Goal: Information Seeking & Learning: Learn about a topic

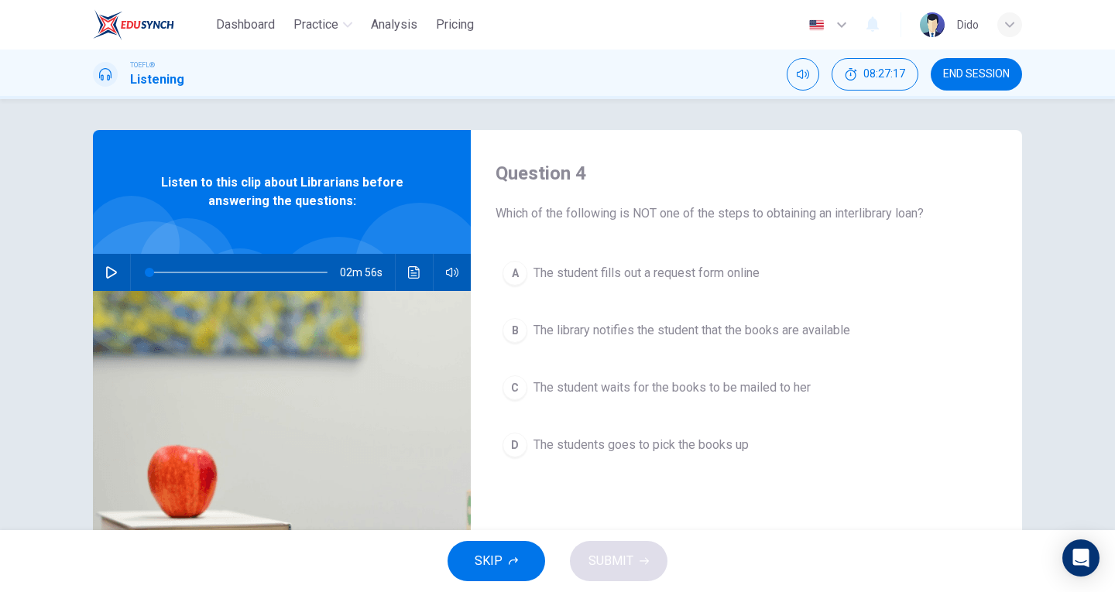
scroll to position [14, 0]
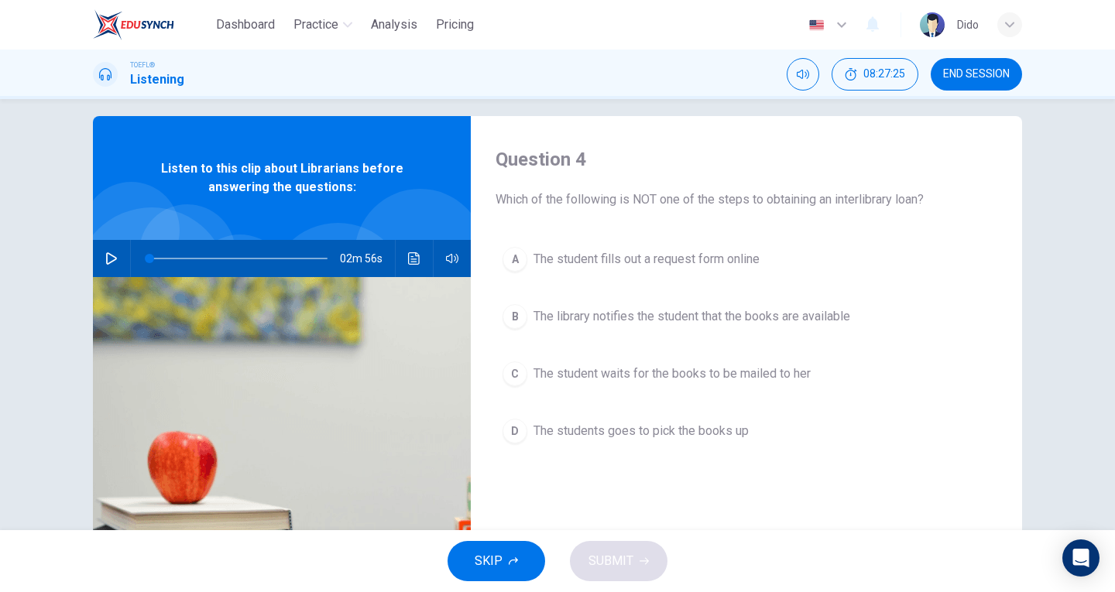
click at [0, 43] on header "Dashboard Practice Analysis Pricing English en ​ Dido" at bounding box center [557, 25] width 1115 height 50
click at [982, 74] on span "END SESSION" at bounding box center [976, 74] width 67 height 12
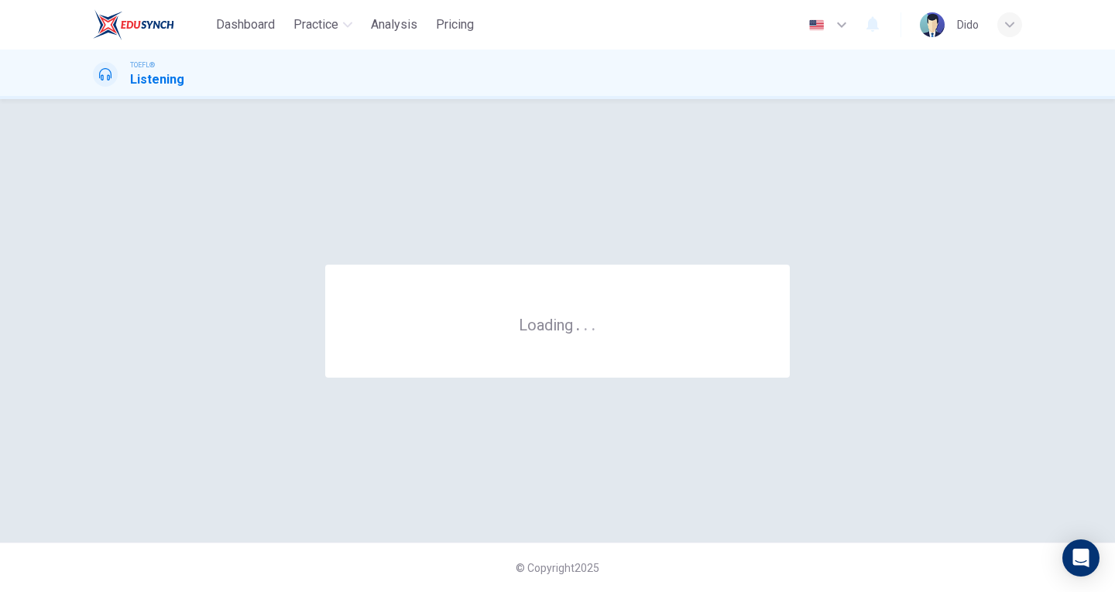
scroll to position [0, 0]
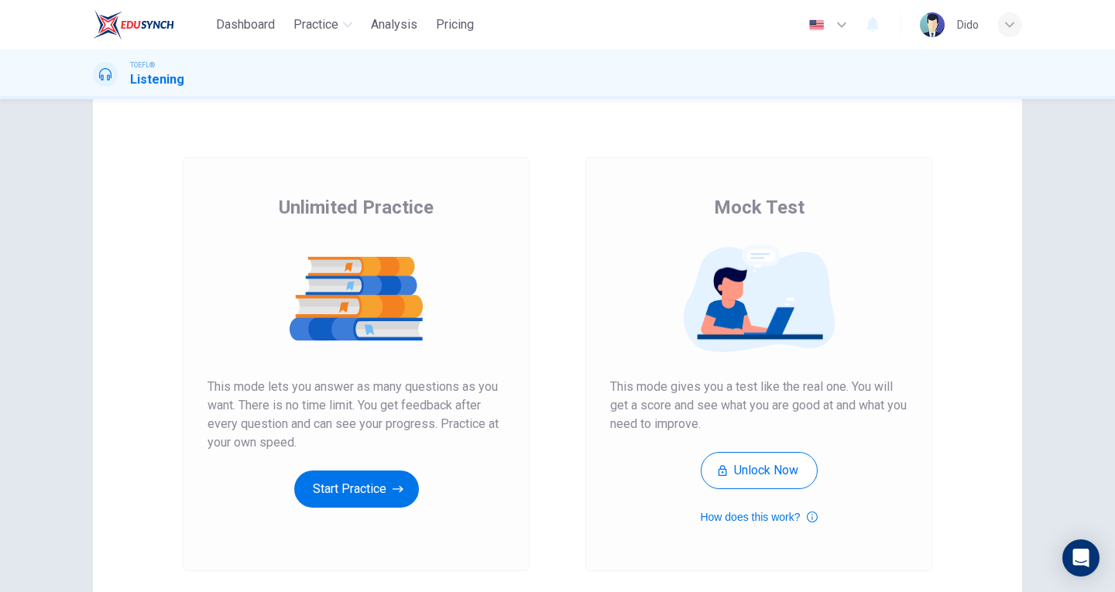
scroll to position [77, 0]
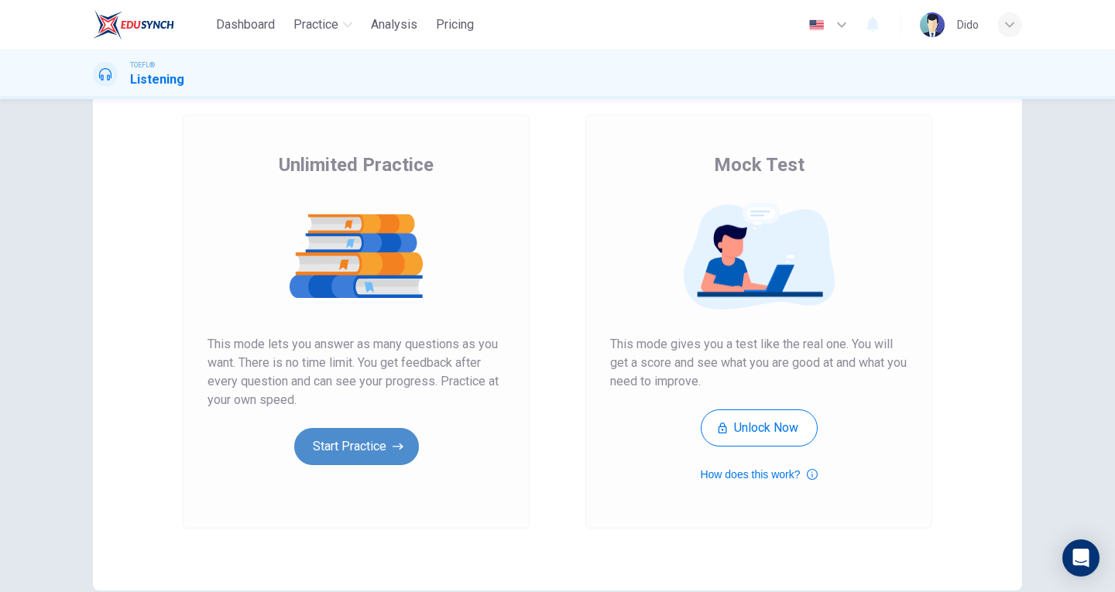
click at [368, 444] on button "Start Practice" at bounding box center [356, 446] width 125 height 37
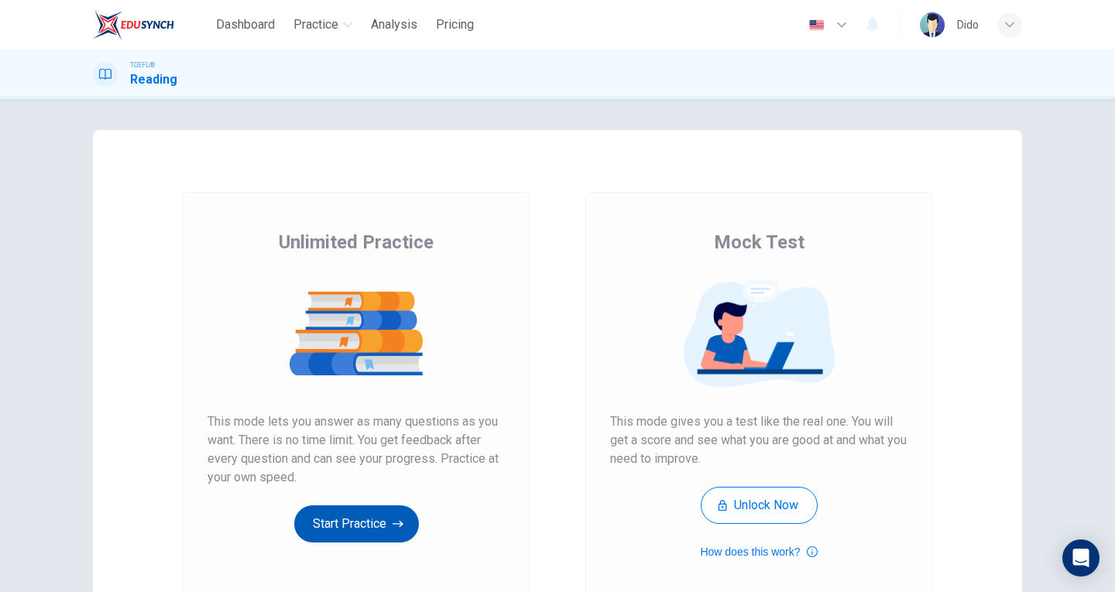
click at [396, 536] on button "Start Practice" at bounding box center [356, 523] width 125 height 37
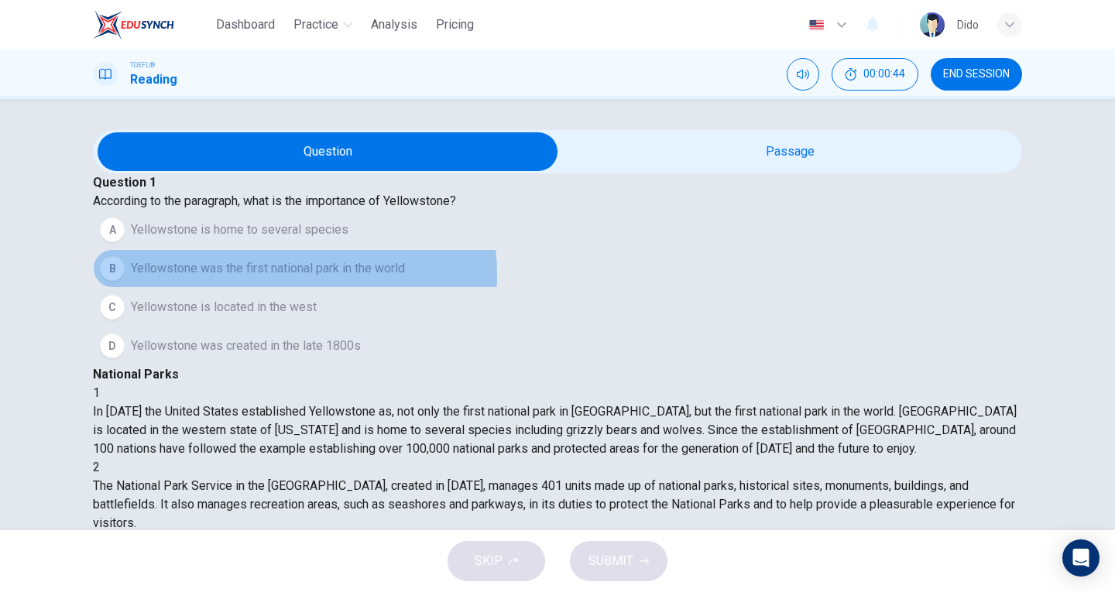
drag, startPoint x: 285, startPoint y: 319, endPoint x: 293, endPoint y: 318, distance: 8.6
click at [286, 278] on span "Yellowstone was the first national park in the world" at bounding box center [268, 268] width 274 height 19
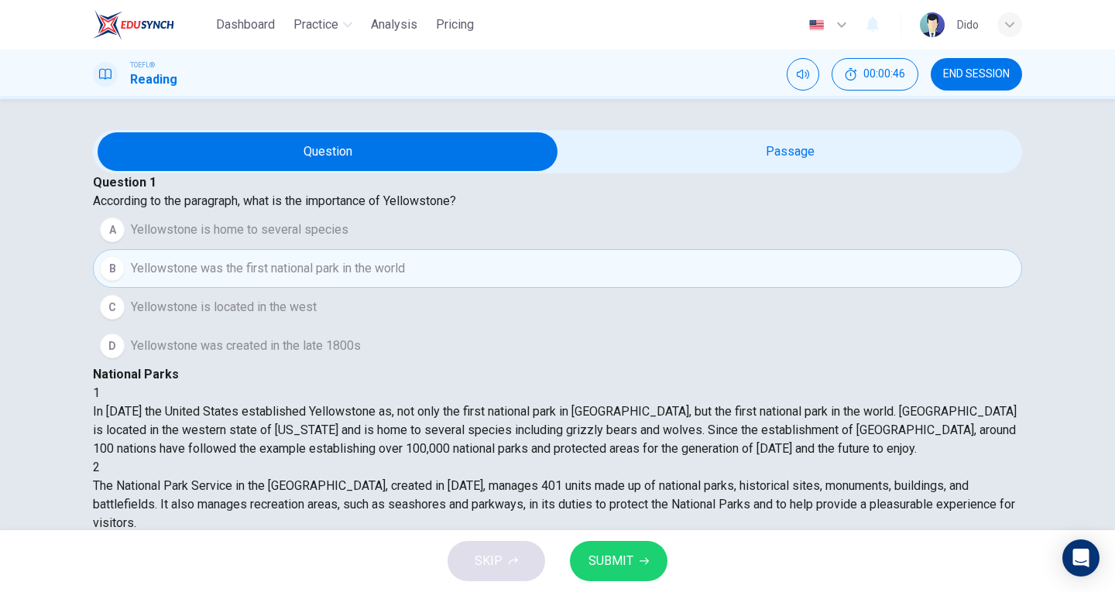
click at [616, 559] on span "SUBMIT" at bounding box center [610, 561] width 45 height 22
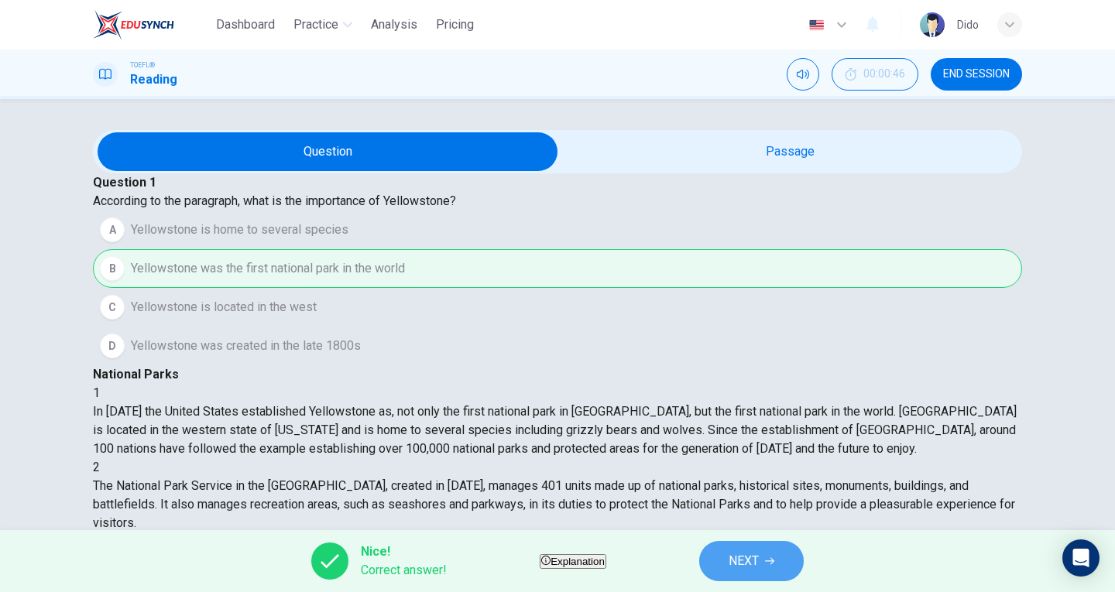
click at [799, 557] on button "NEXT" at bounding box center [751, 561] width 105 height 40
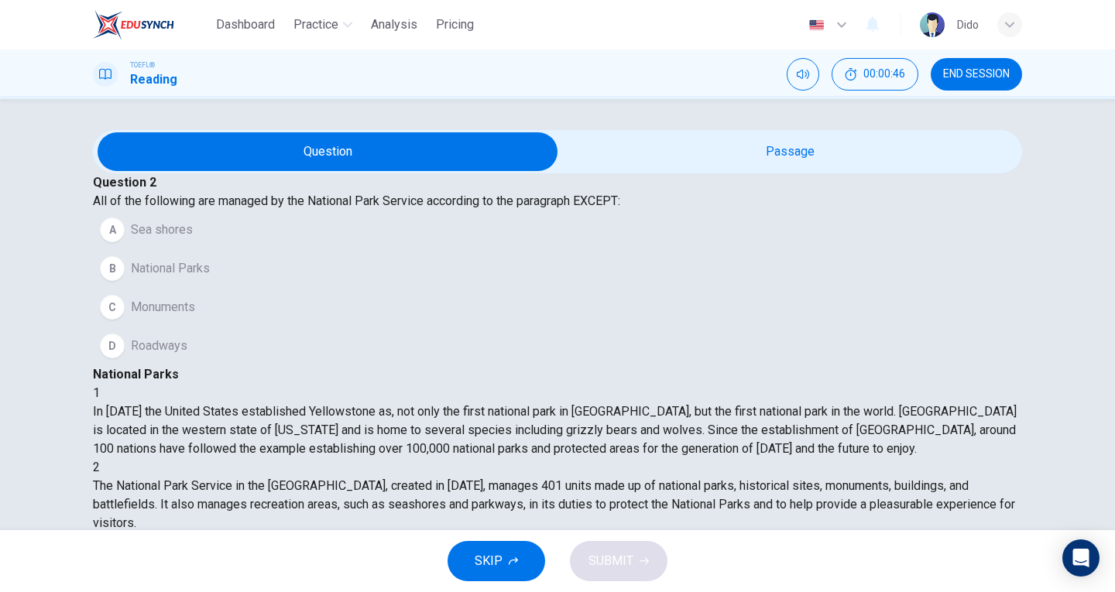
scroll to position [132, 0]
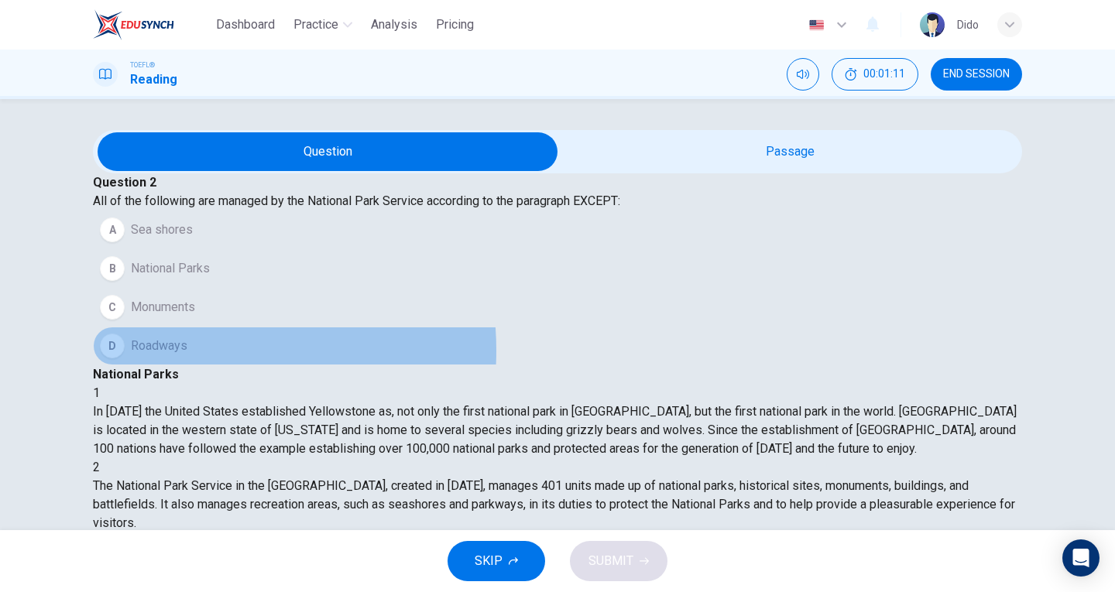
click at [187, 355] on span "Roadways" at bounding box center [159, 346] width 57 height 19
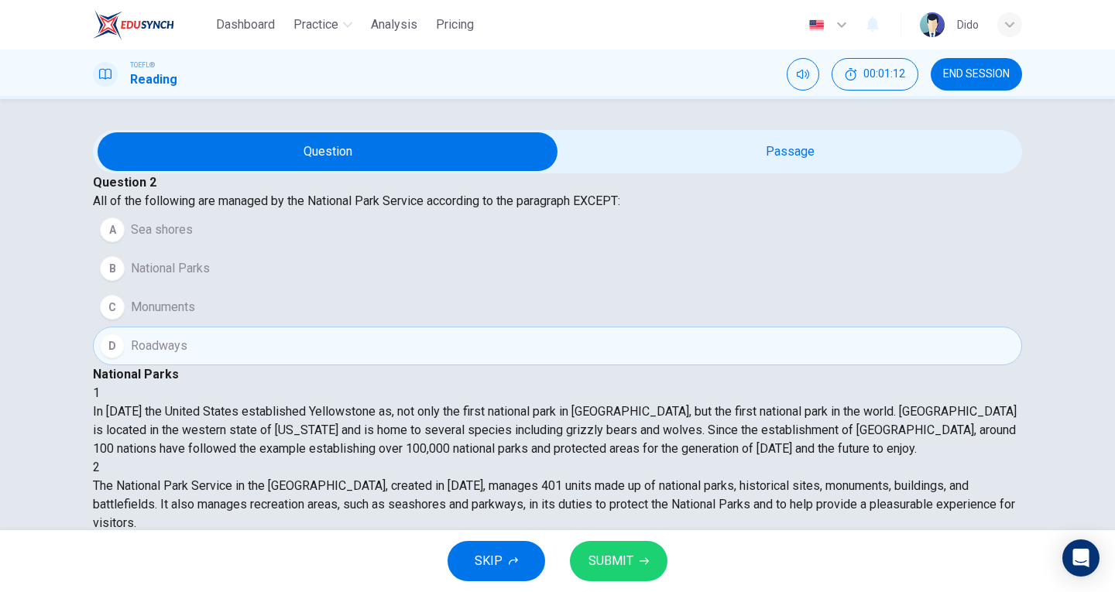
click at [604, 572] on button "SUBMIT" at bounding box center [619, 561] width 98 height 40
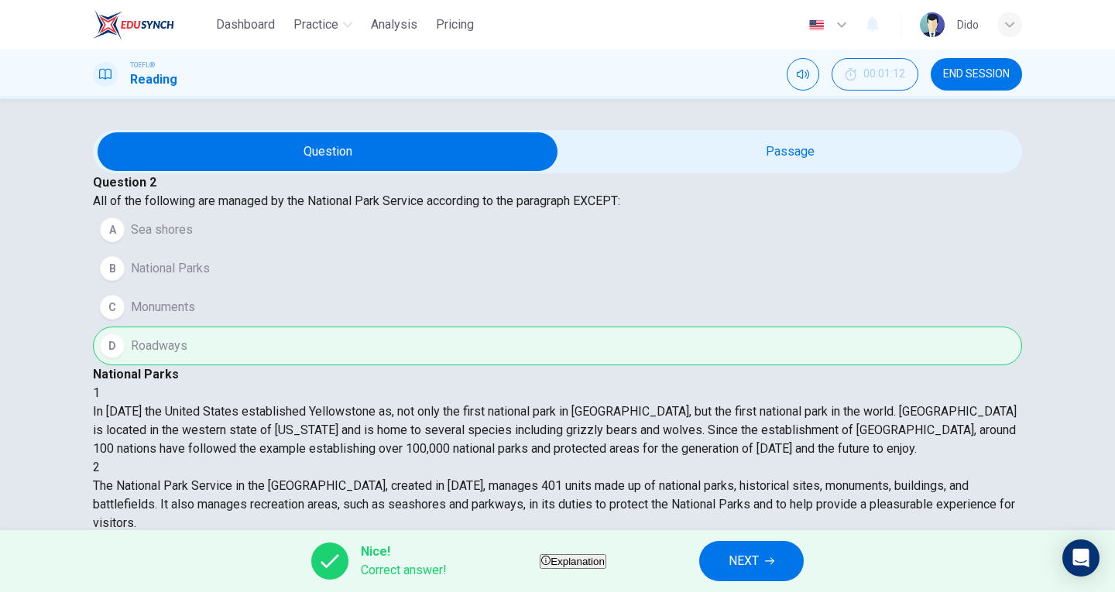
click at [759, 554] on span "NEXT" at bounding box center [743, 561] width 30 height 22
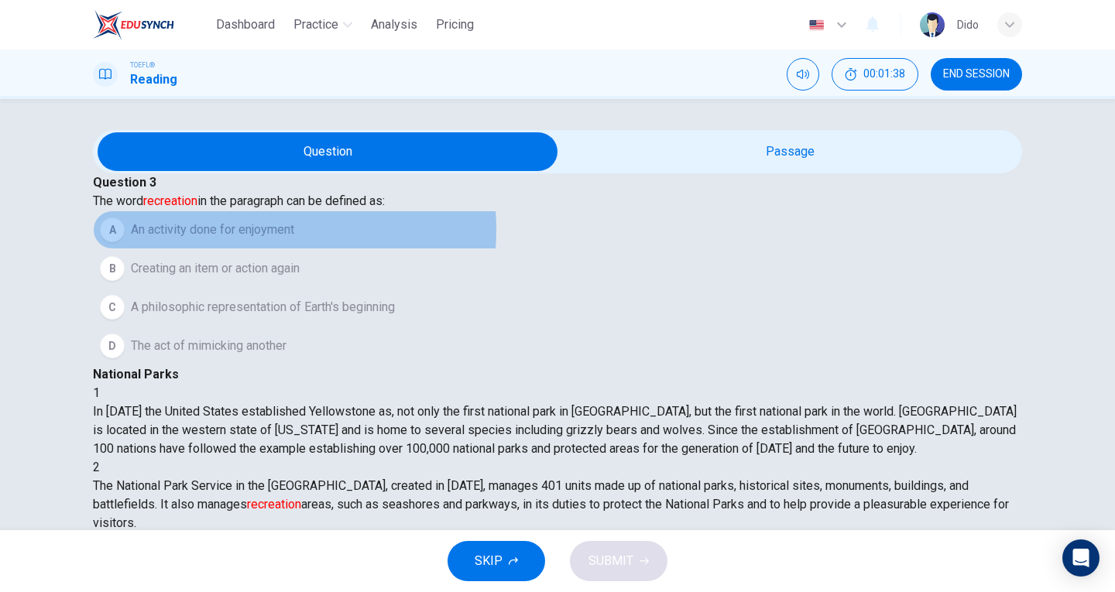
click at [276, 239] on span "An activity done for enjoyment" at bounding box center [212, 230] width 163 height 19
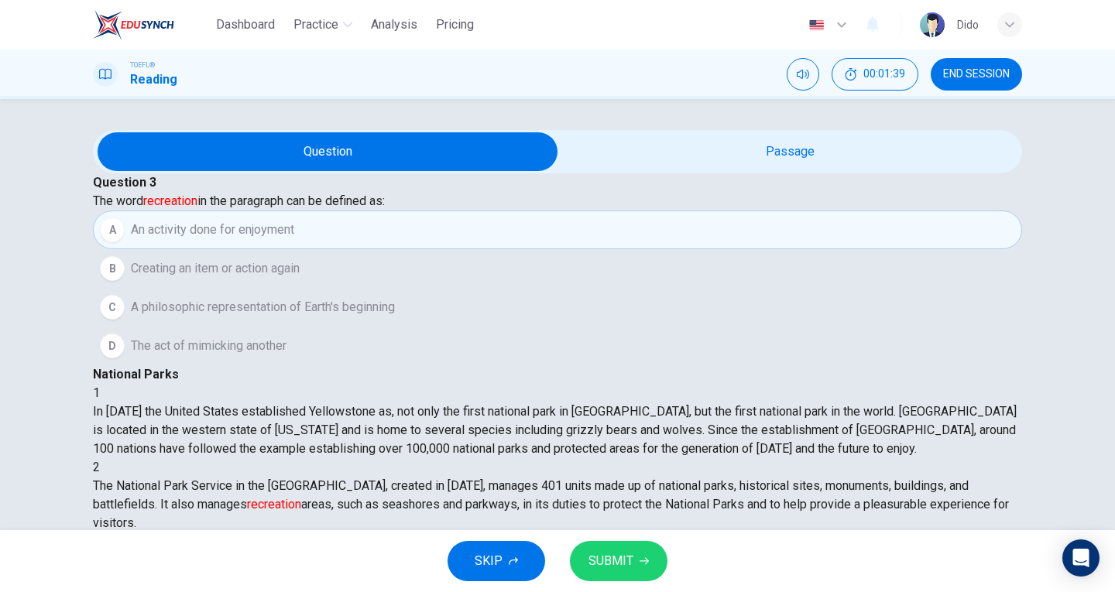
click at [615, 550] on span "SUBMIT" at bounding box center [610, 561] width 45 height 22
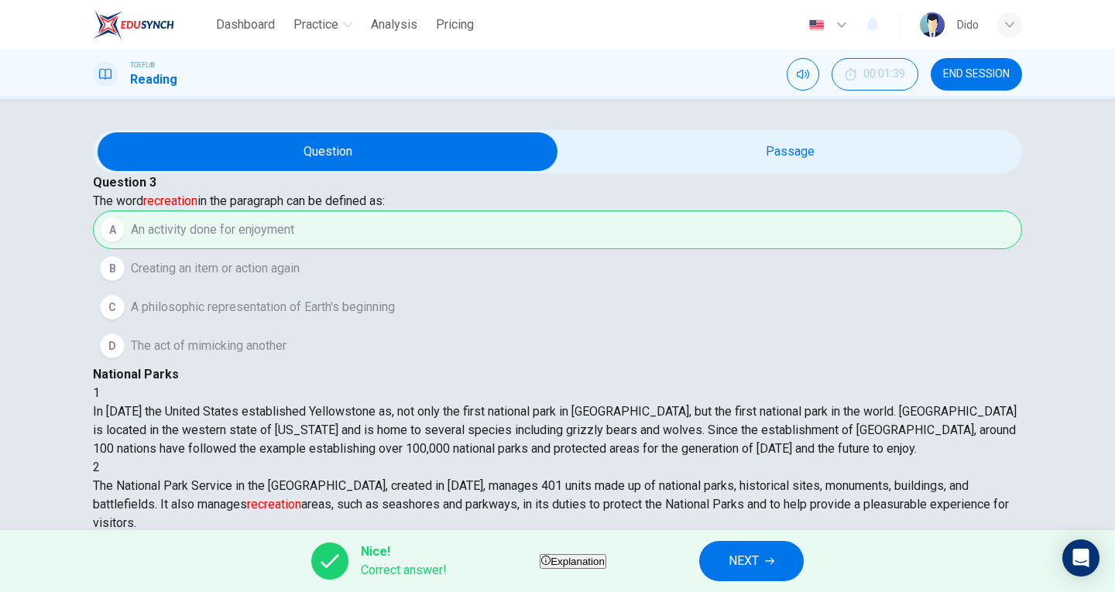
click at [759, 557] on span "NEXT" at bounding box center [743, 561] width 30 height 22
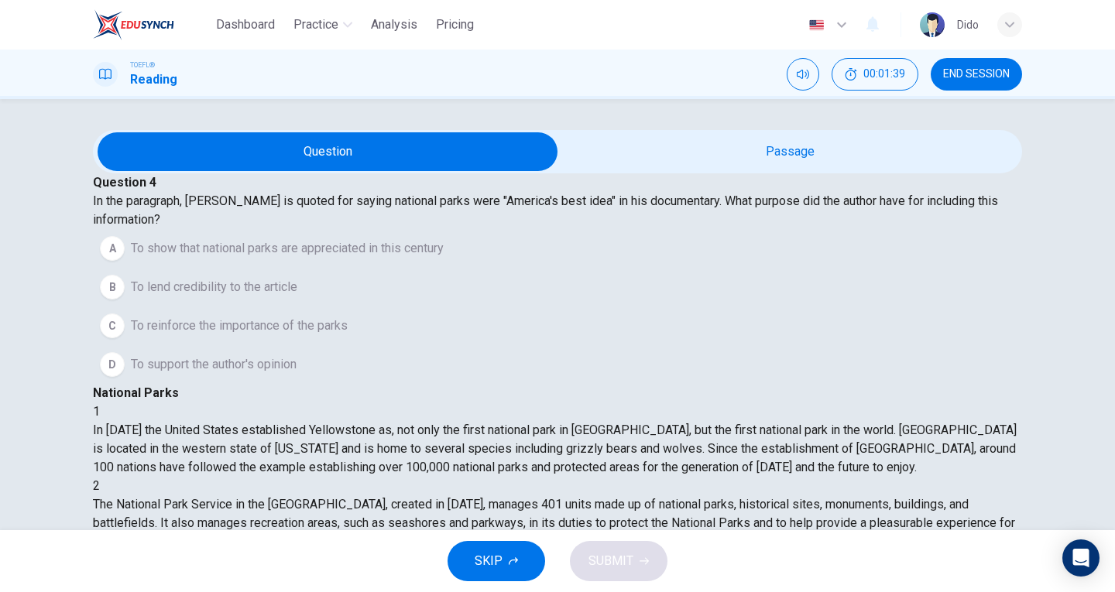
scroll to position [245, 0]
click at [348, 335] on span "To reinforce the importance of the parks" at bounding box center [239, 326] width 217 height 19
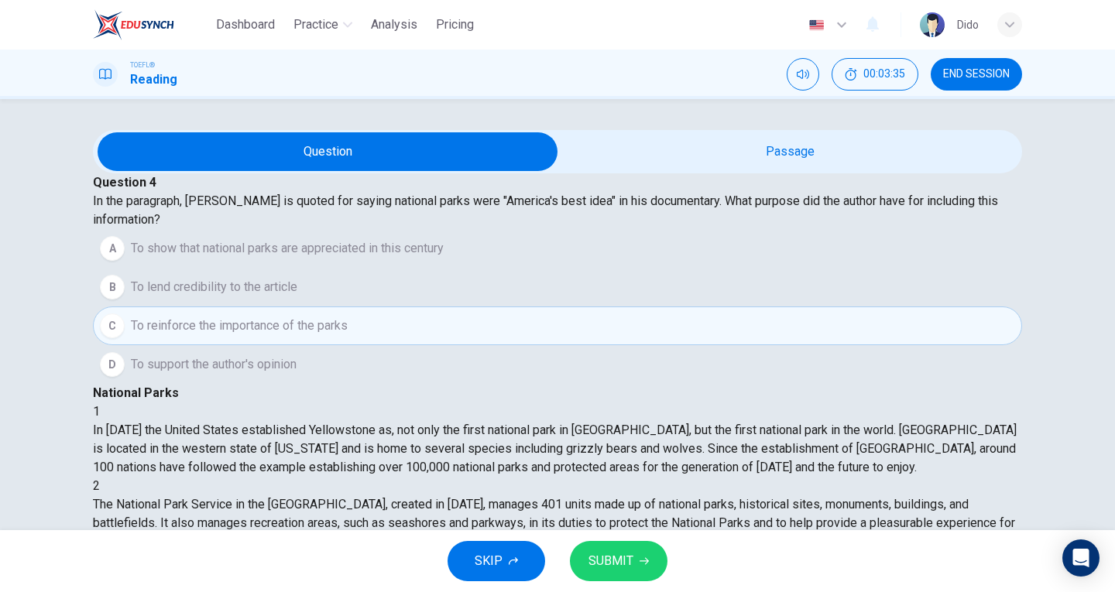
click at [639, 573] on button "SUBMIT" at bounding box center [619, 561] width 98 height 40
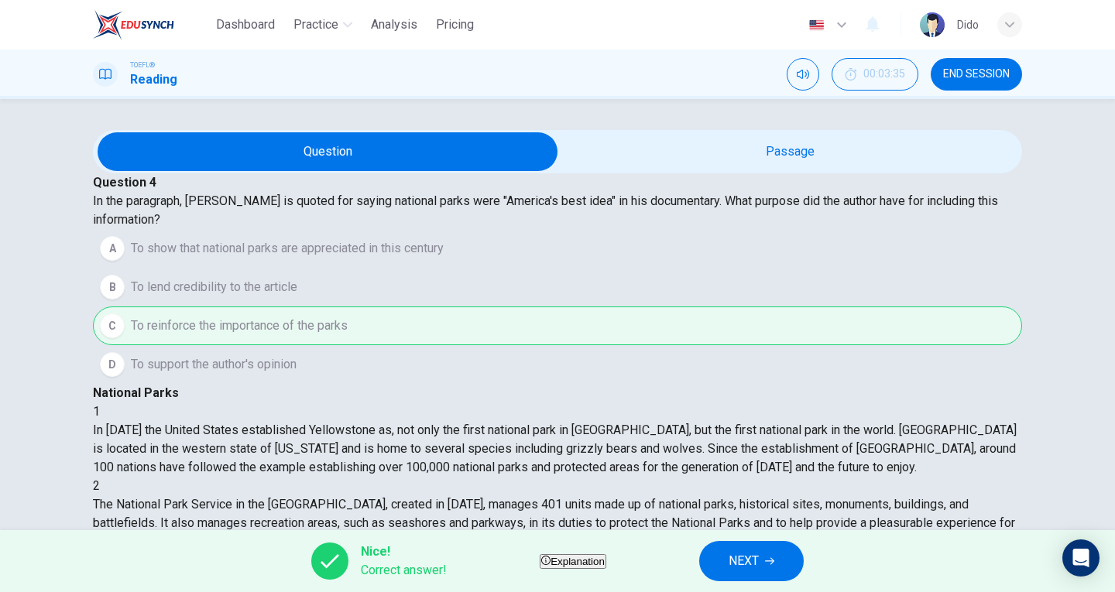
click at [799, 564] on button "NEXT" at bounding box center [751, 561] width 105 height 40
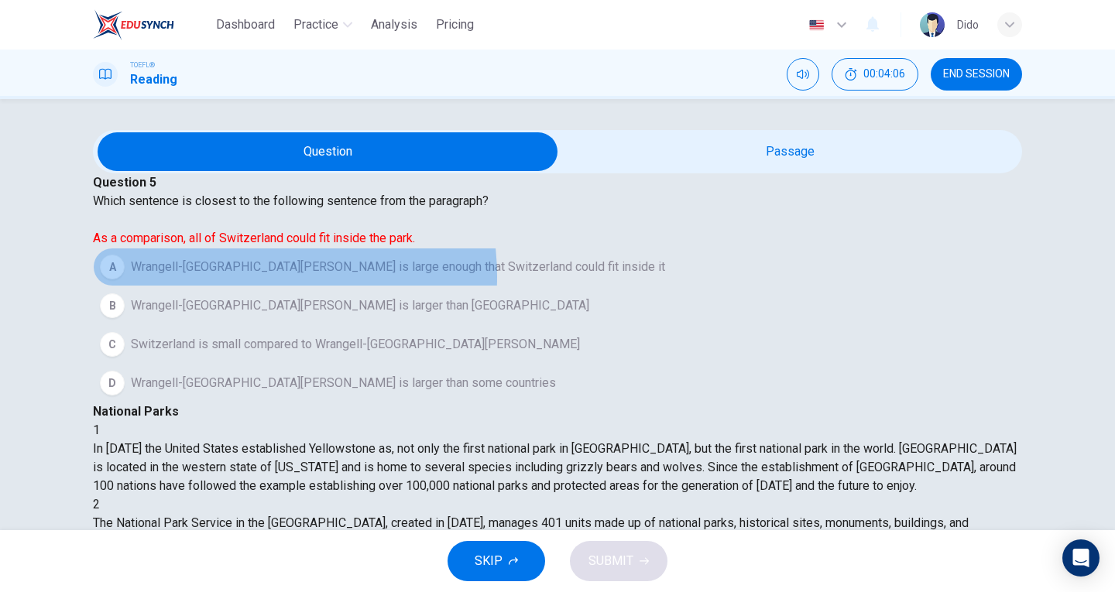
click at [265, 276] on span "Wrangell-St. Elias National Park is large enough that Switzerland could fit ins…" at bounding box center [398, 267] width 534 height 19
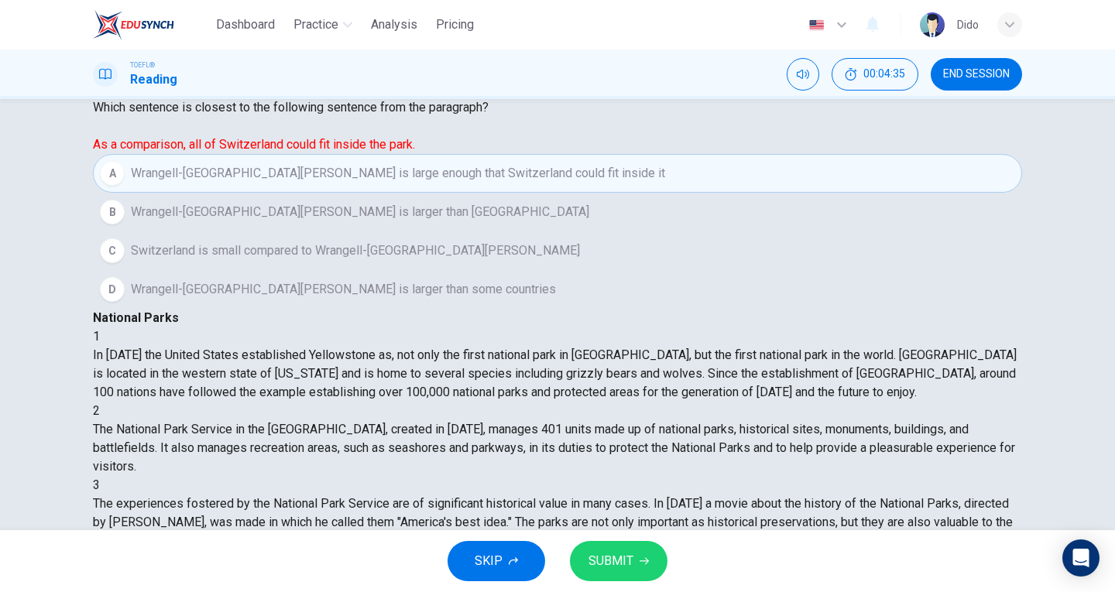
scroll to position [91, 0]
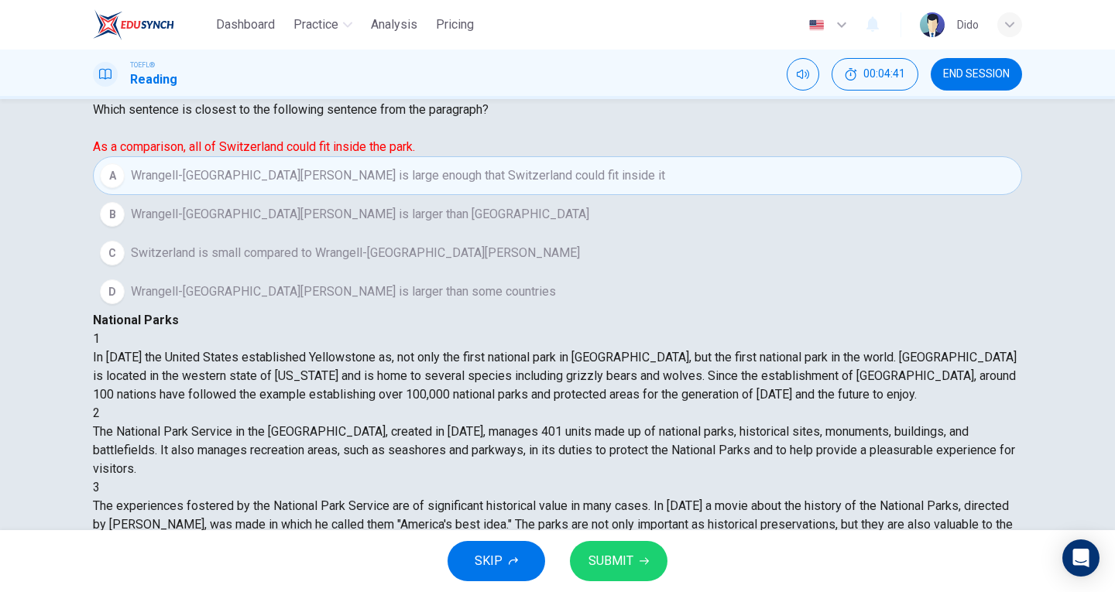
click at [624, 567] on span "SUBMIT" at bounding box center [610, 561] width 45 height 22
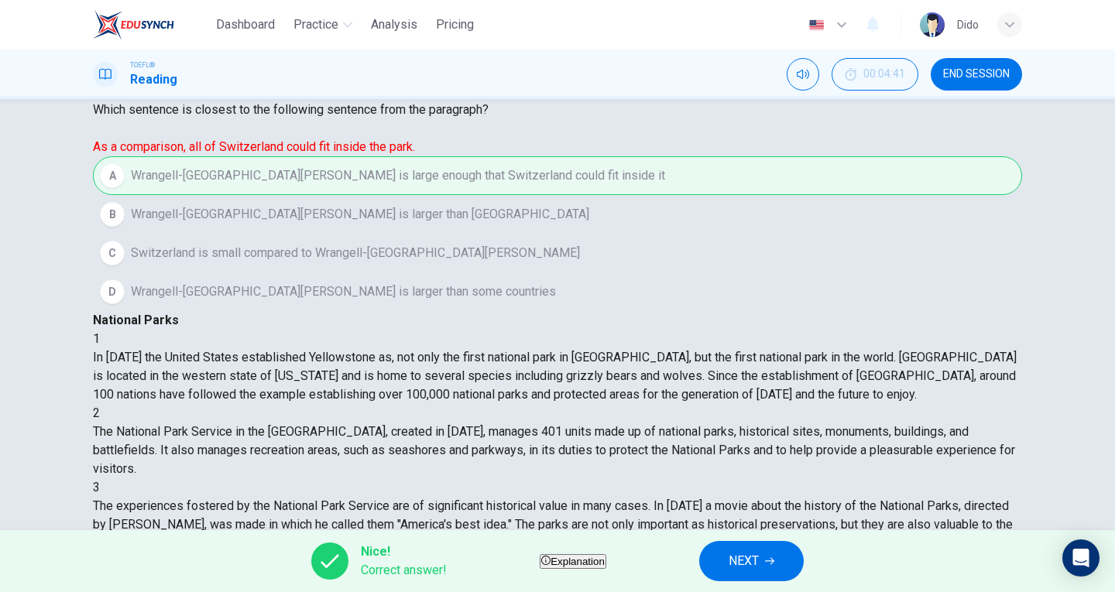
click at [798, 560] on button "NEXT" at bounding box center [751, 561] width 105 height 40
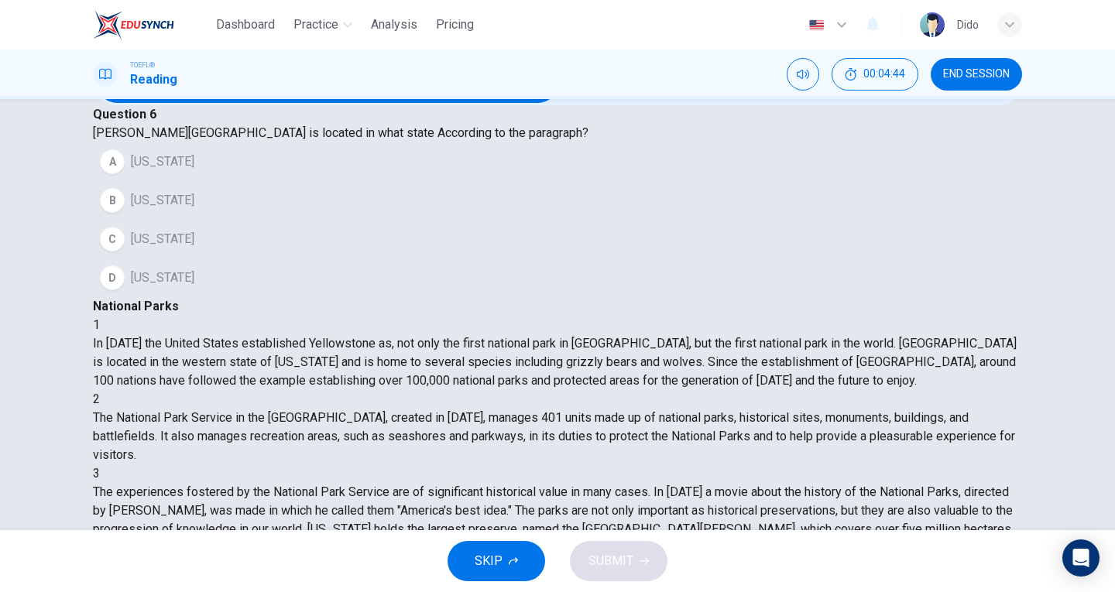
scroll to position [64, 0]
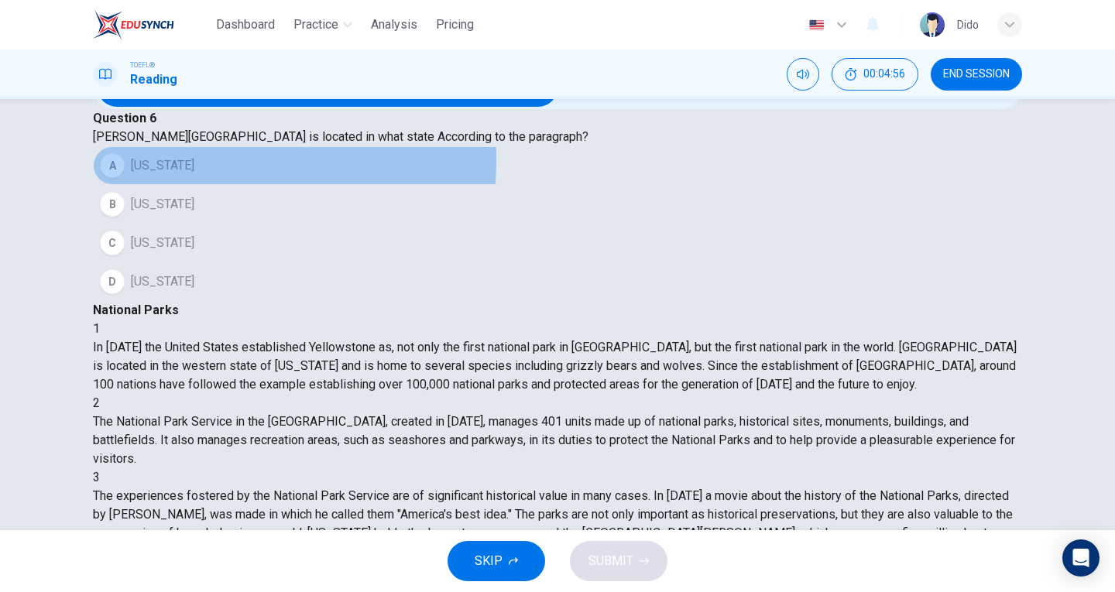
click at [174, 175] on span "Pennsylvania" at bounding box center [162, 165] width 63 height 19
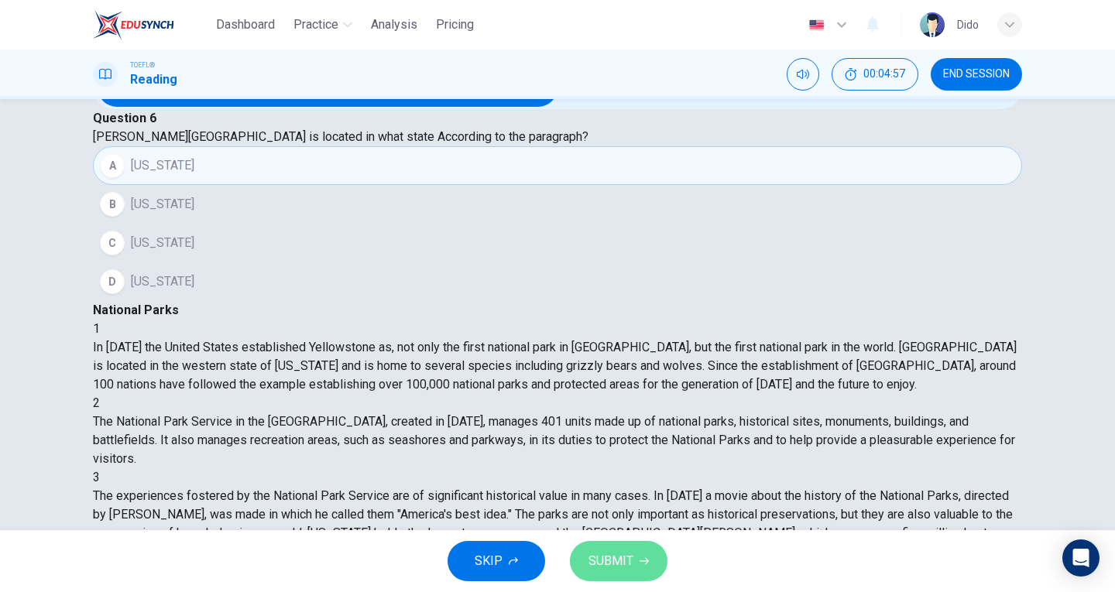
click at [618, 564] on span "SUBMIT" at bounding box center [610, 561] width 45 height 22
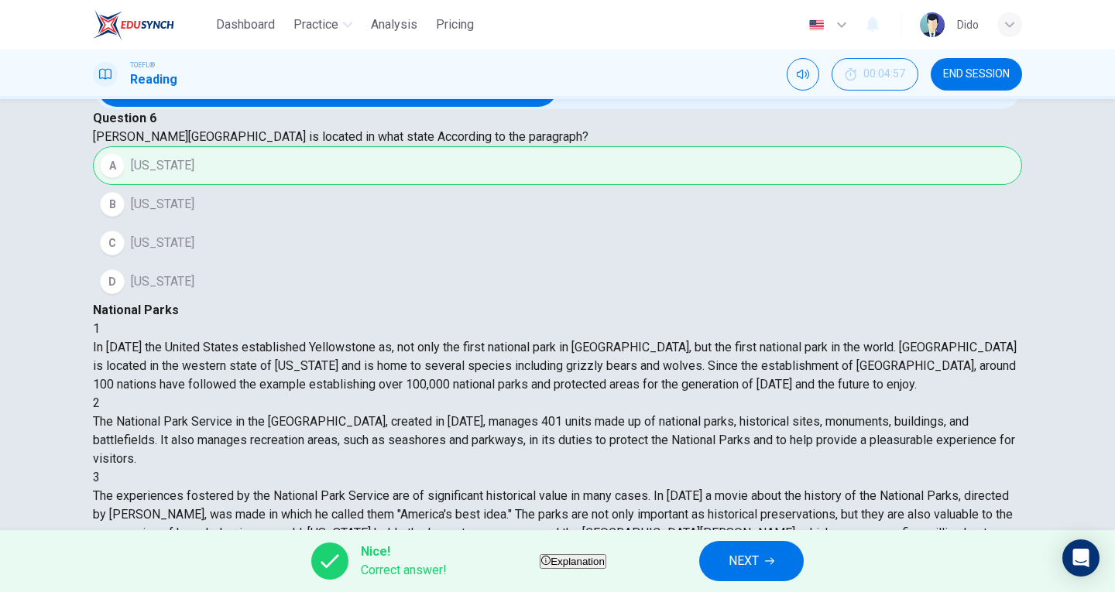
click at [797, 552] on button "NEXT" at bounding box center [751, 561] width 105 height 40
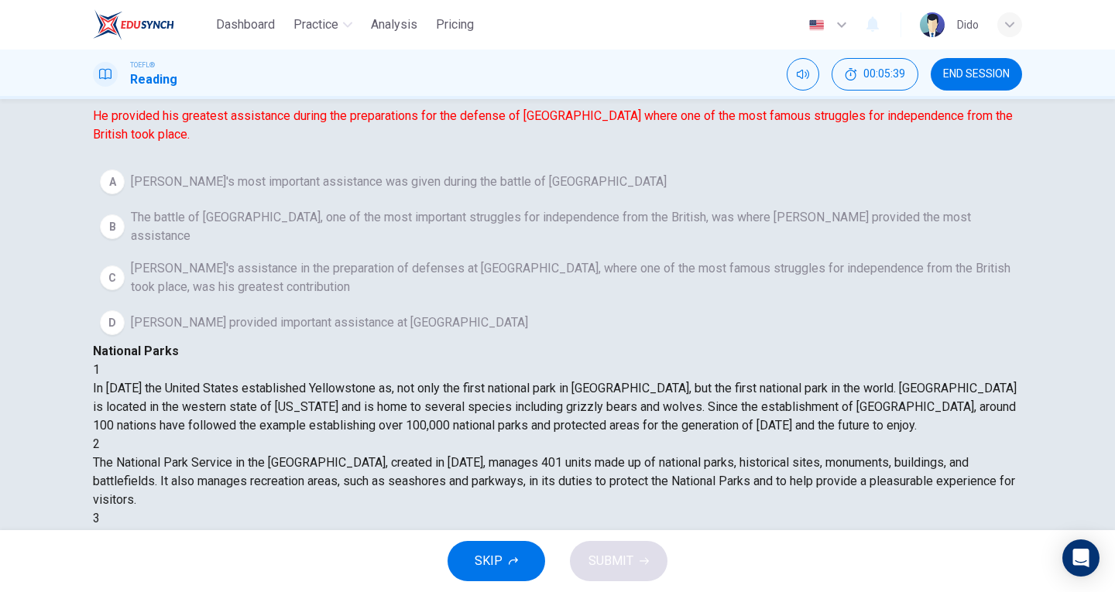
scroll to position [128, 0]
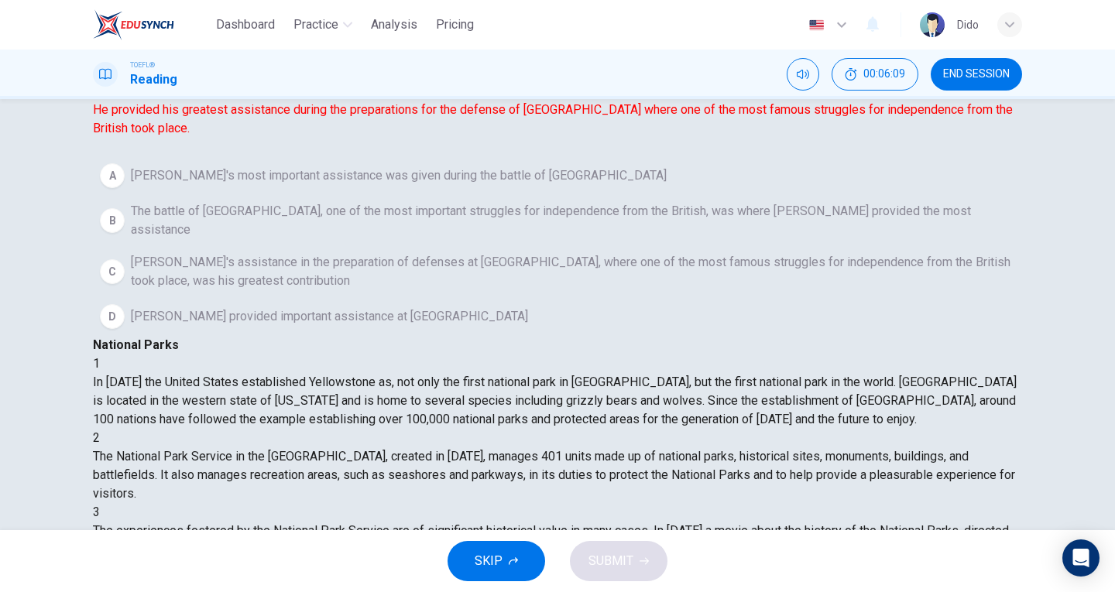
click at [224, 239] on span "The battle of Saratoga, one of the most important struggles for independence fr…" at bounding box center [573, 220] width 884 height 37
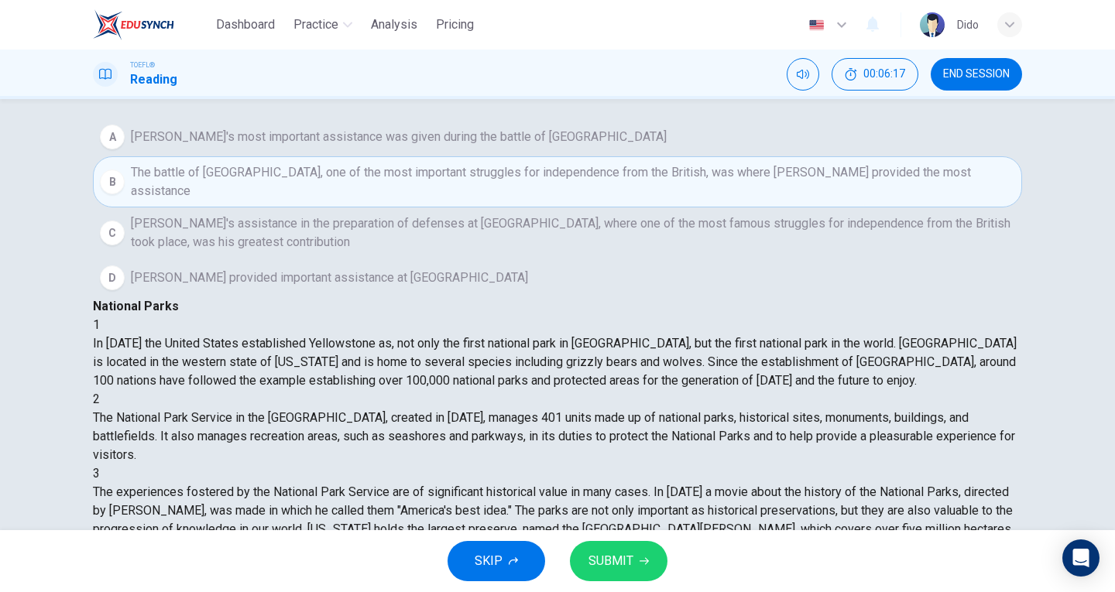
scroll to position [169, 0]
click at [620, 570] on span "SUBMIT" at bounding box center [610, 561] width 45 height 22
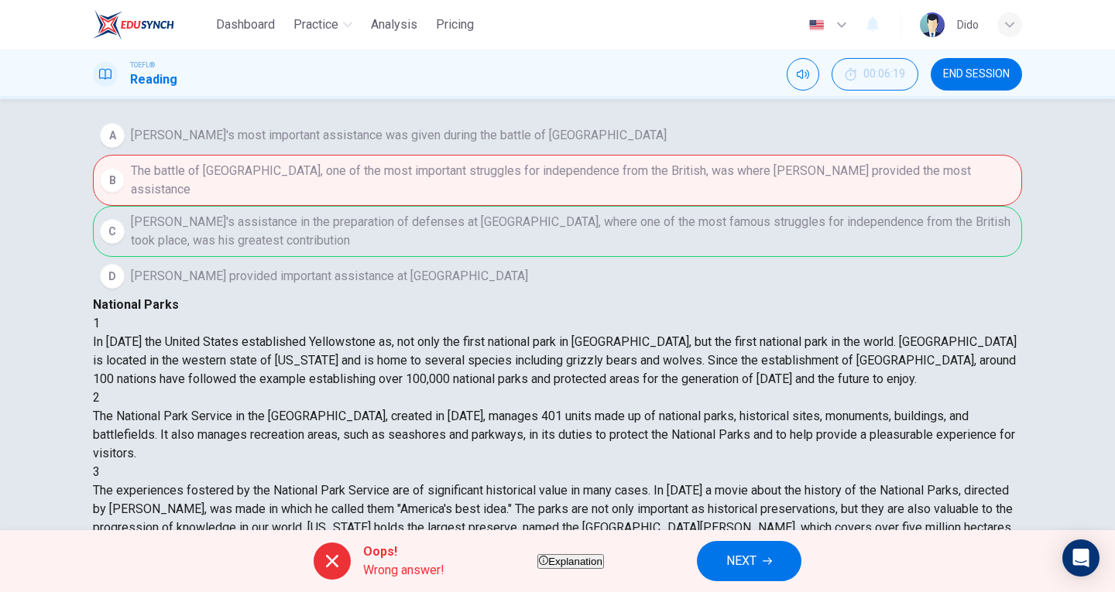
click at [801, 554] on button "NEXT" at bounding box center [749, 561] width 105 height 40
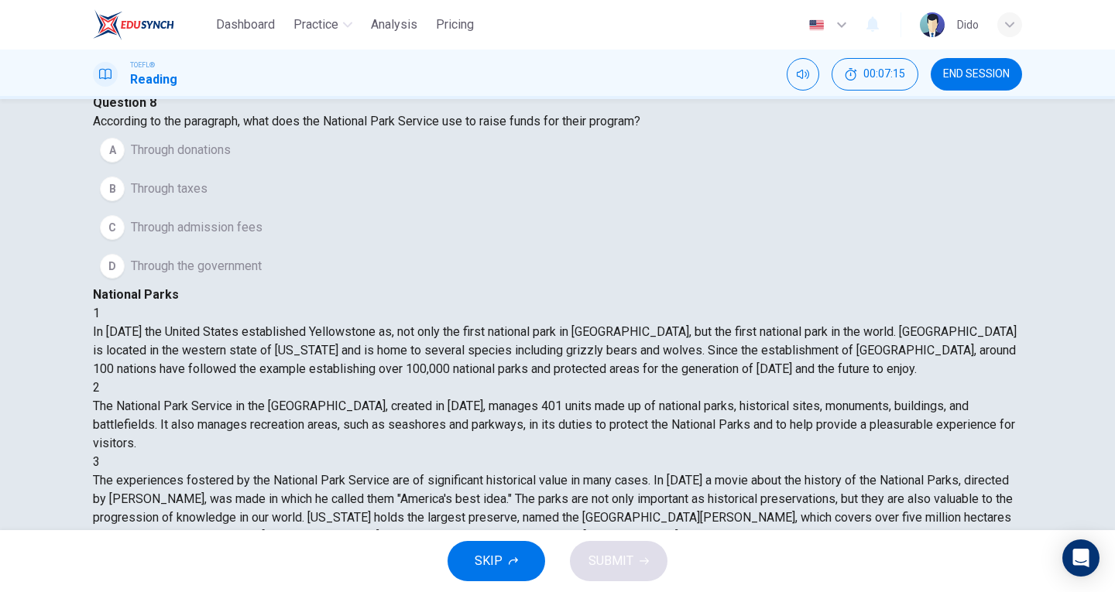
scroll to position [81, 0]
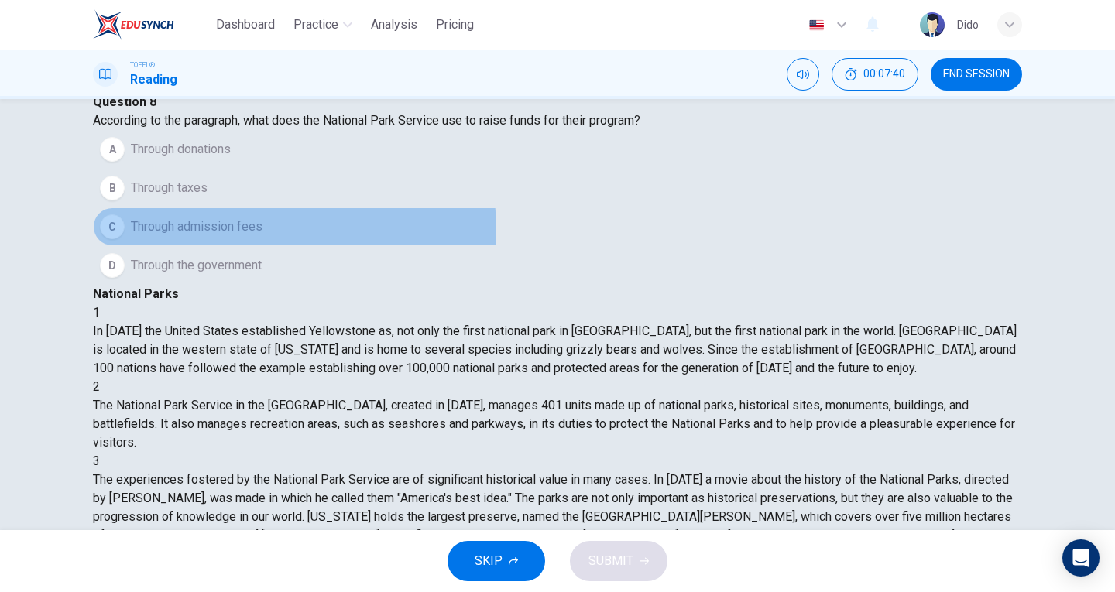
click at [259, 236] on span "Through admission fees" at bounding box center [197, 227] width 132 height 19
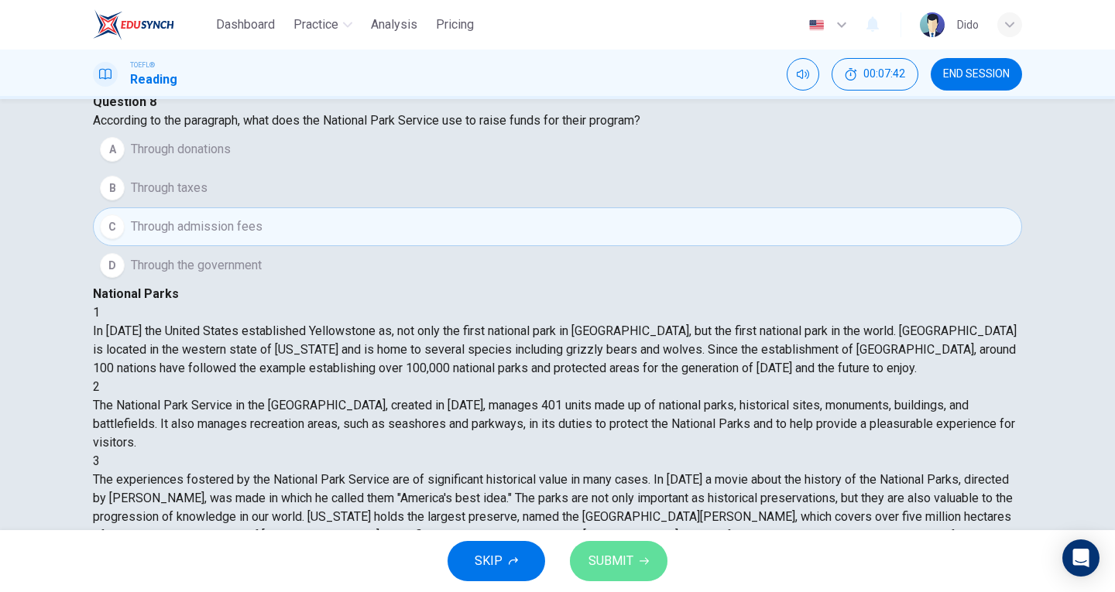
click at [619, 570] on span "SUBMIT" at bounding box center [610, 561] width 45 height 22
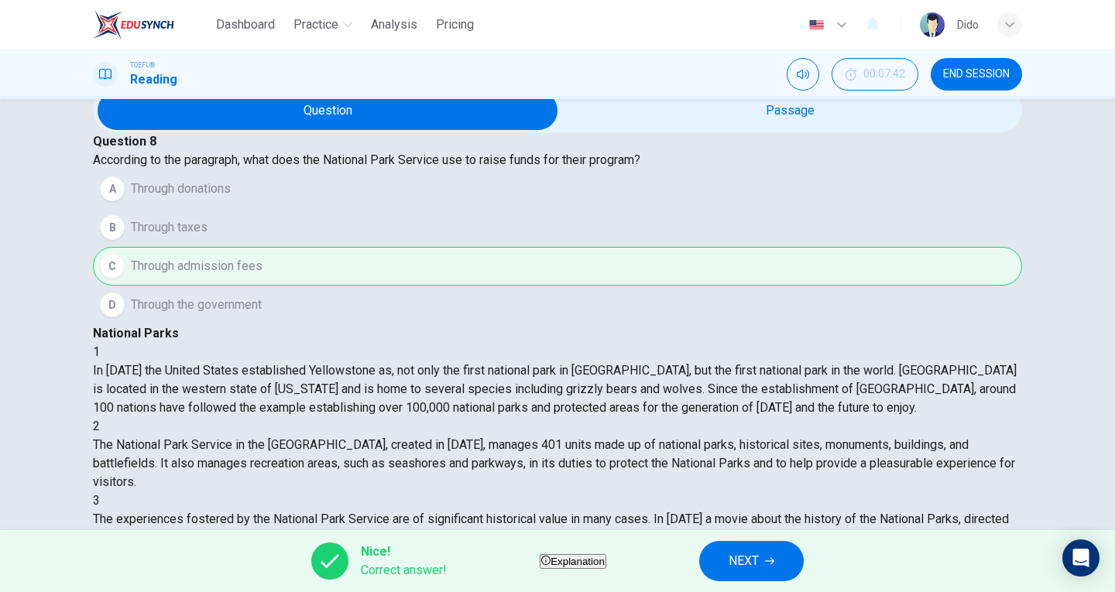
scroll to position [42, 0]
click at [796, 560] on button "NEXT" at bounding box center [751, 561] width 105 height 40
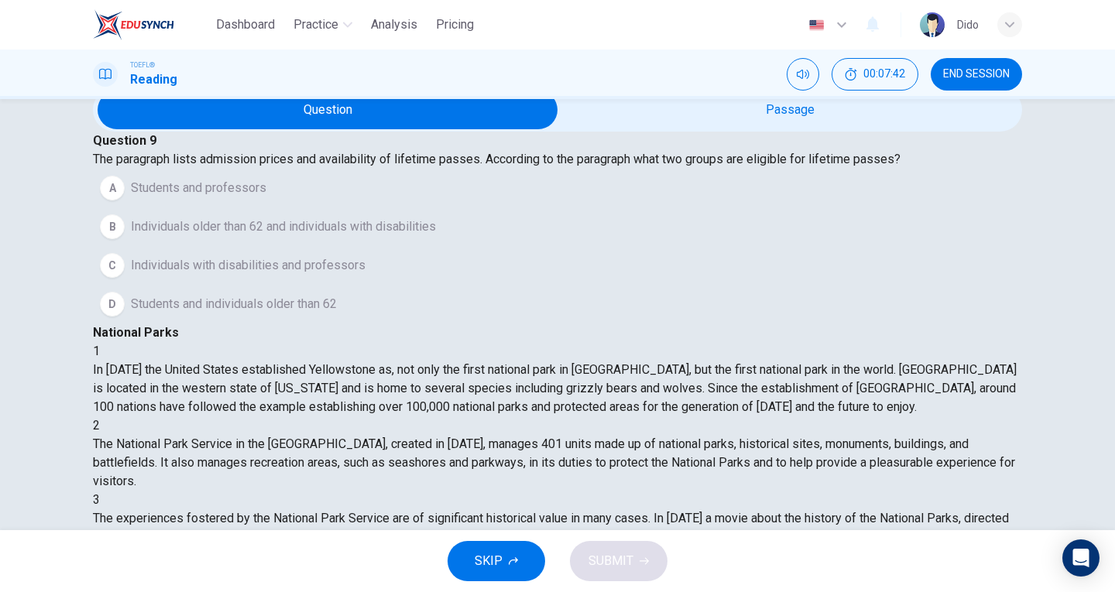
scroll to position [576, 0]
click at [379, 236] on span "Individuals older than 62 and individuals with disabilities" at bounding box center [283, 227] width 305 height 19
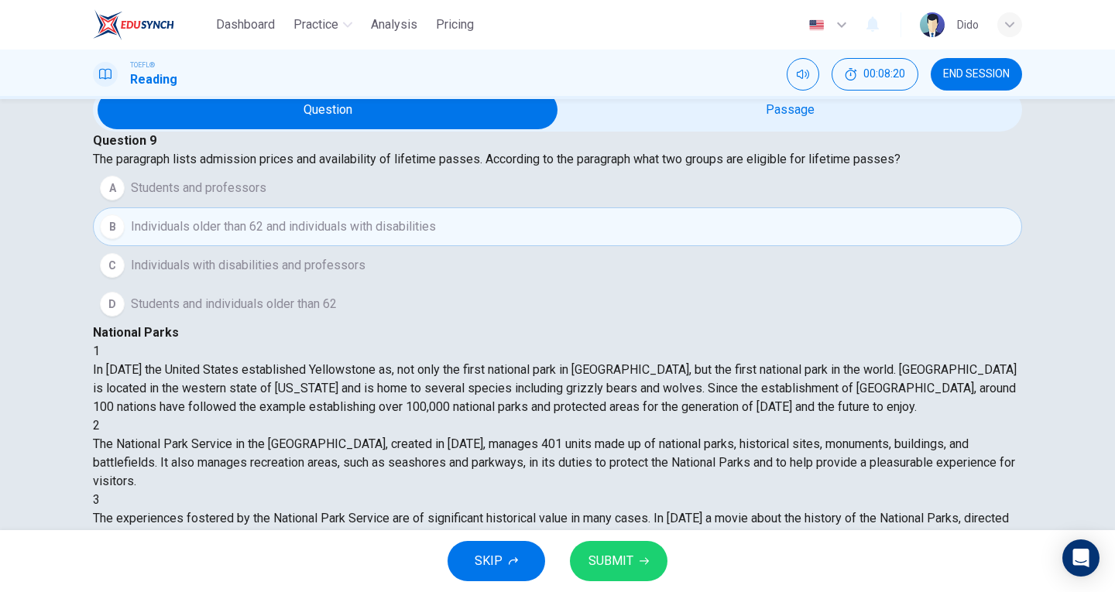
click at [605, 570] on span "SUBMIT" at bounding box center [610, 561] width 45 height 22
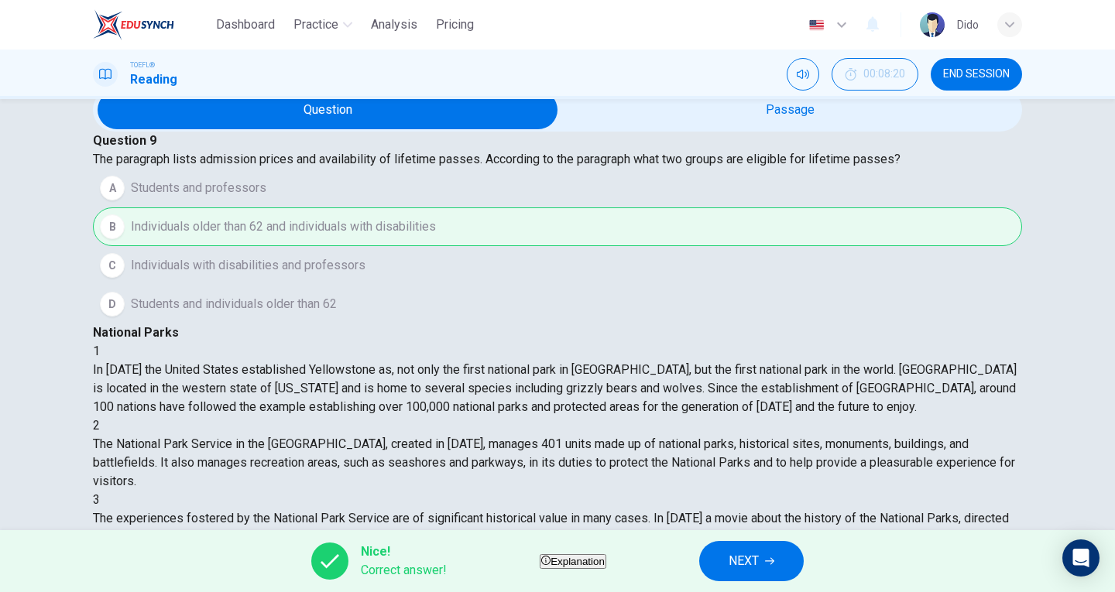
click at [774, 564] on icon "button" at bounding box center [769, 561] width 9 height 9
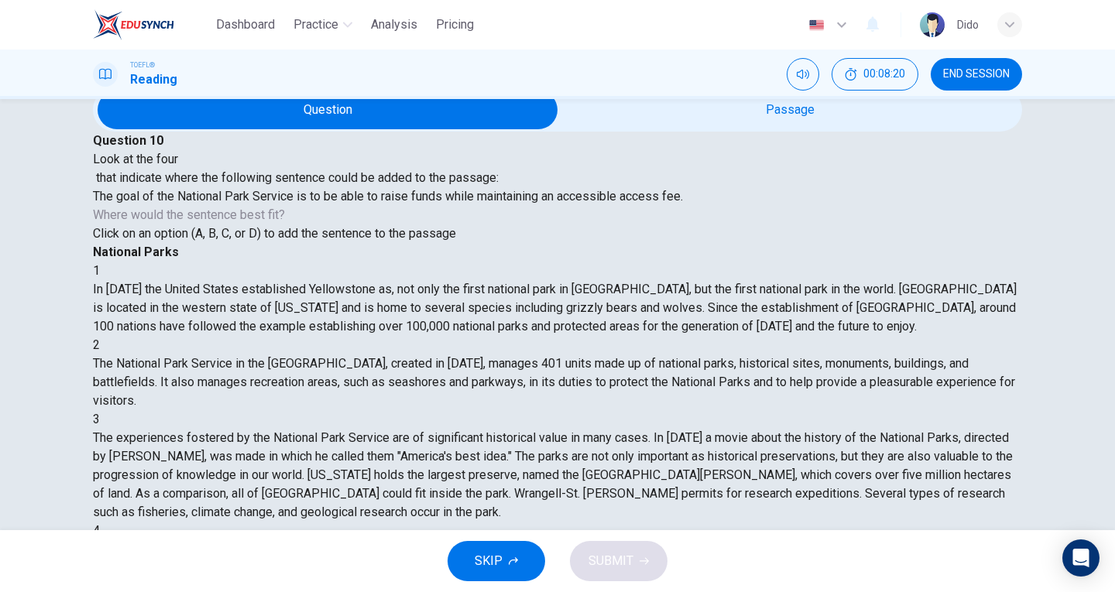
scroll to position [598, 0]
click at [643, 557] on icon "button" at bounding box center [643, 561] width 9 height 9
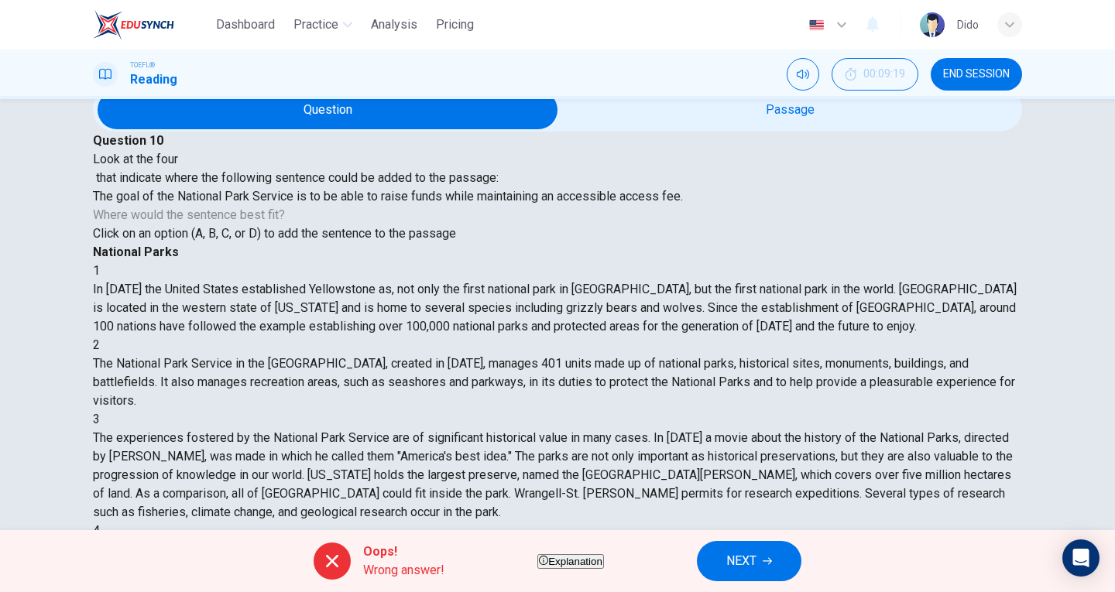
scroll to position [616, 0]
drag, startPoint x: 142, startPoint y: 243, endPoint x: 407, endPoint y: 270, distance: 266.1
click at [408, 206] on div "The goal of the National Park Service is to be able to raise funds while mainta…" at bounding box center [388, 196] width 590 height 19
drag, startPoint x: 827, startPoint y: 420, endPoint x: 971, endPoint y: 444, distance: 146.7
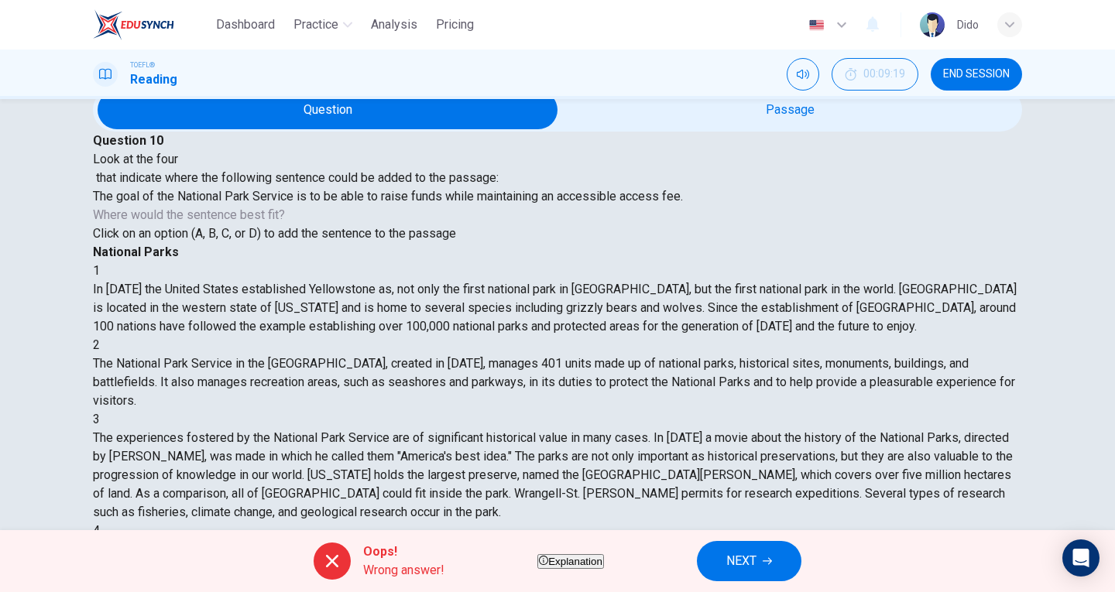
drag, startPoint x: 890, startPoint y: 441, endPoint x: 860, endPoint y: 421, distance: 36.3
click at [756, 561] on span "NEXT" at bounding box center [741, 561] width 30 height 22
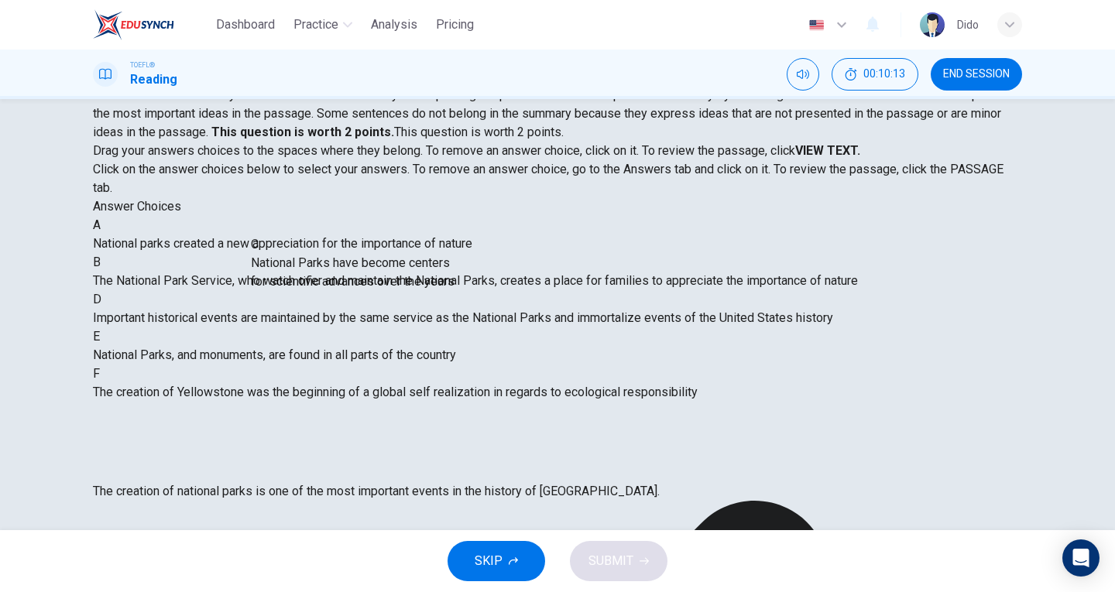
scroll to position [207, 0]
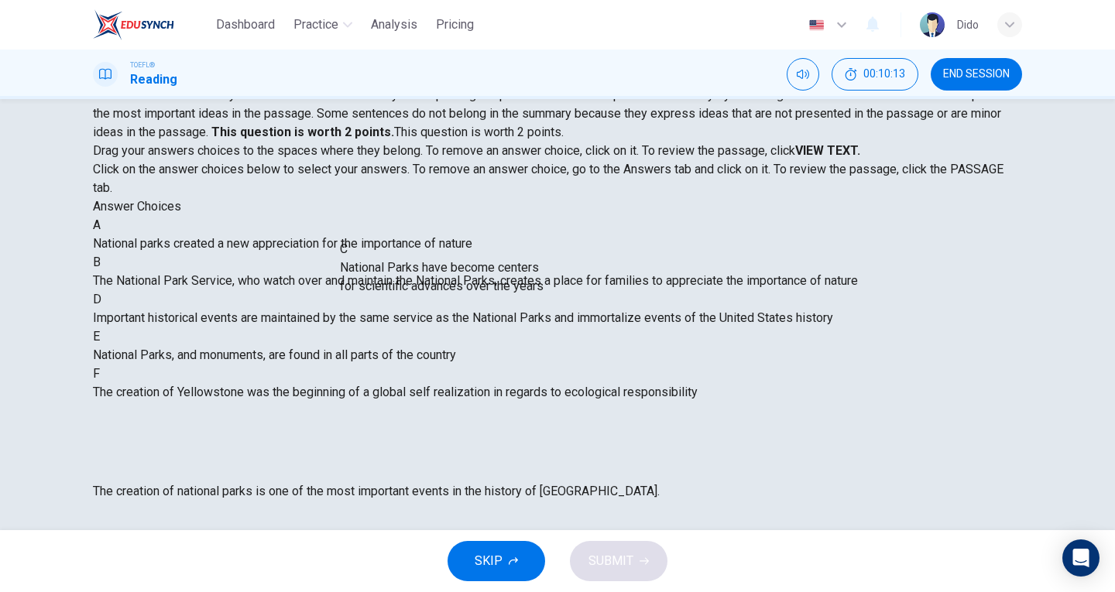
drag, startPoint x: 249, startPoint y: 266, endPoint x: 467, endPoint y: 287, distance: 218.5
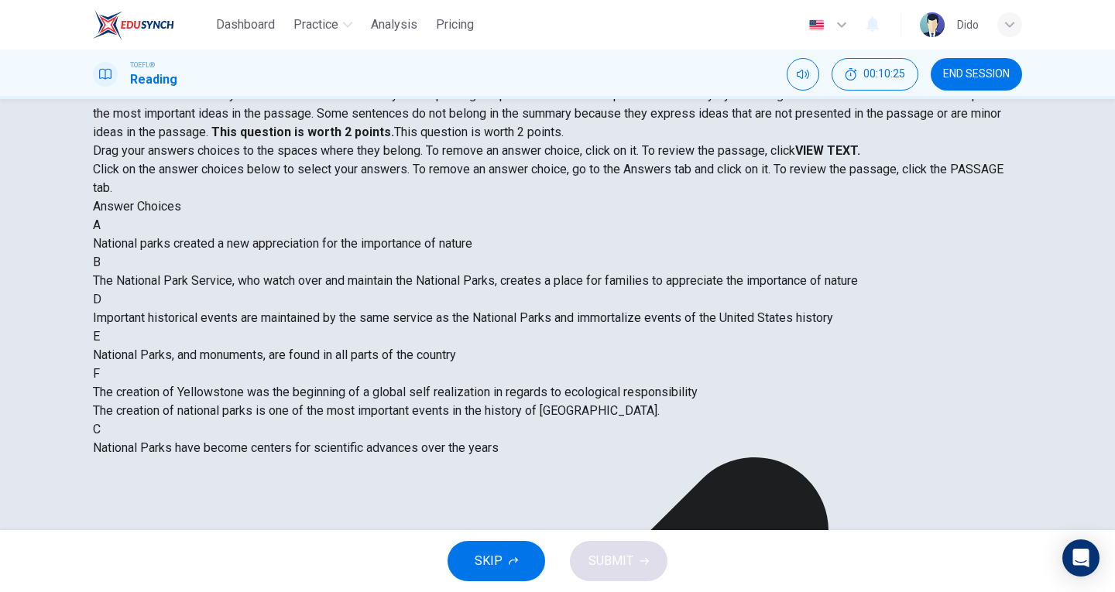
scroll to position [307, 0]
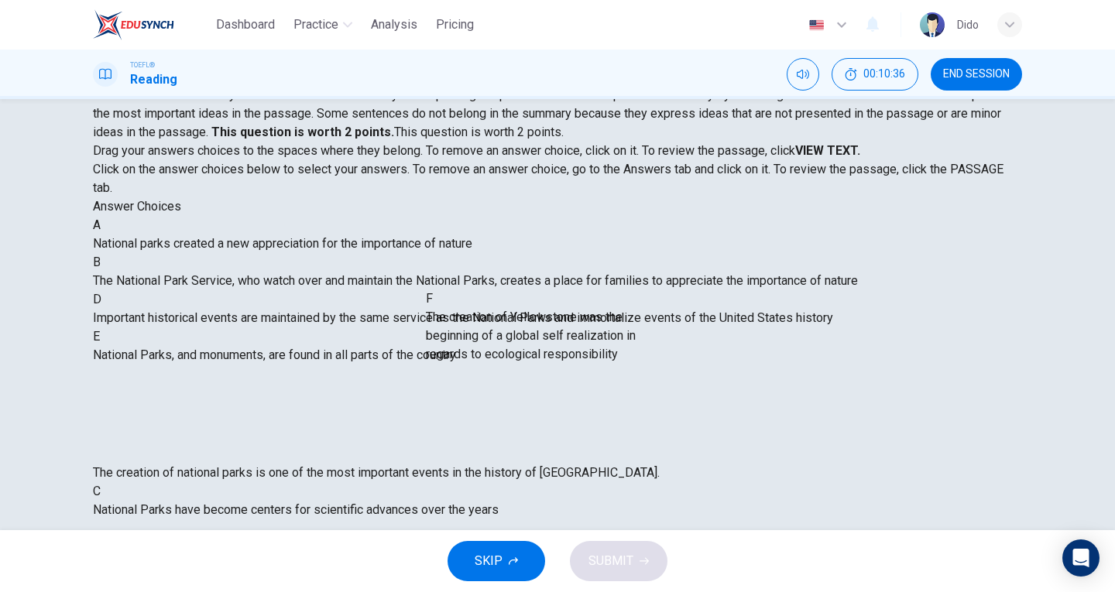
drag, startPoint x: 283, startPoint y: 410, endPoint x: 594, endPoint y: 330, distance: 321.4
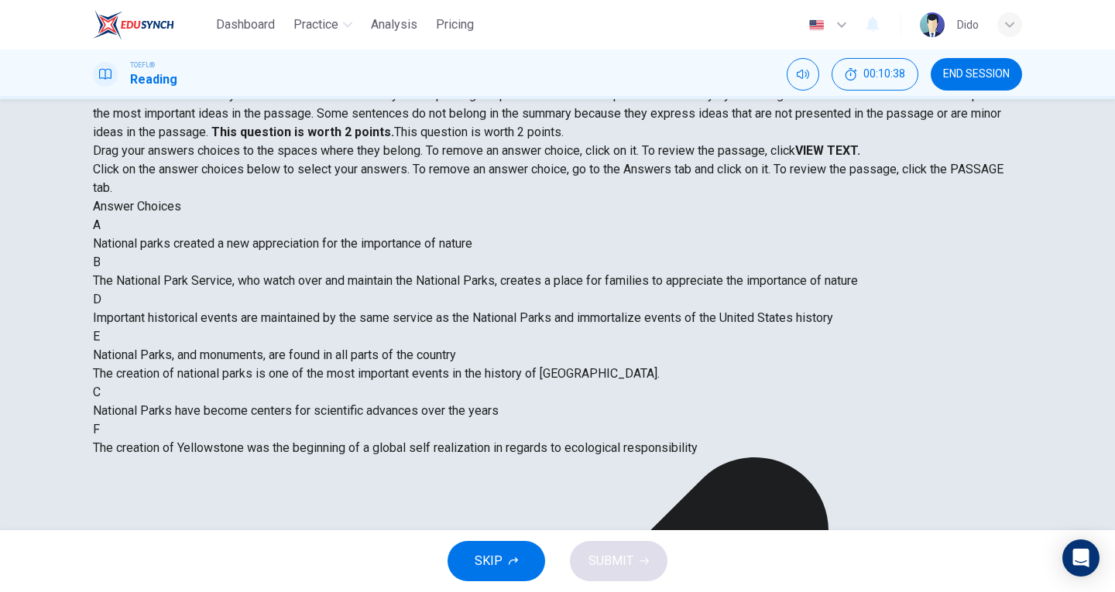
scroll to position [0, 0]
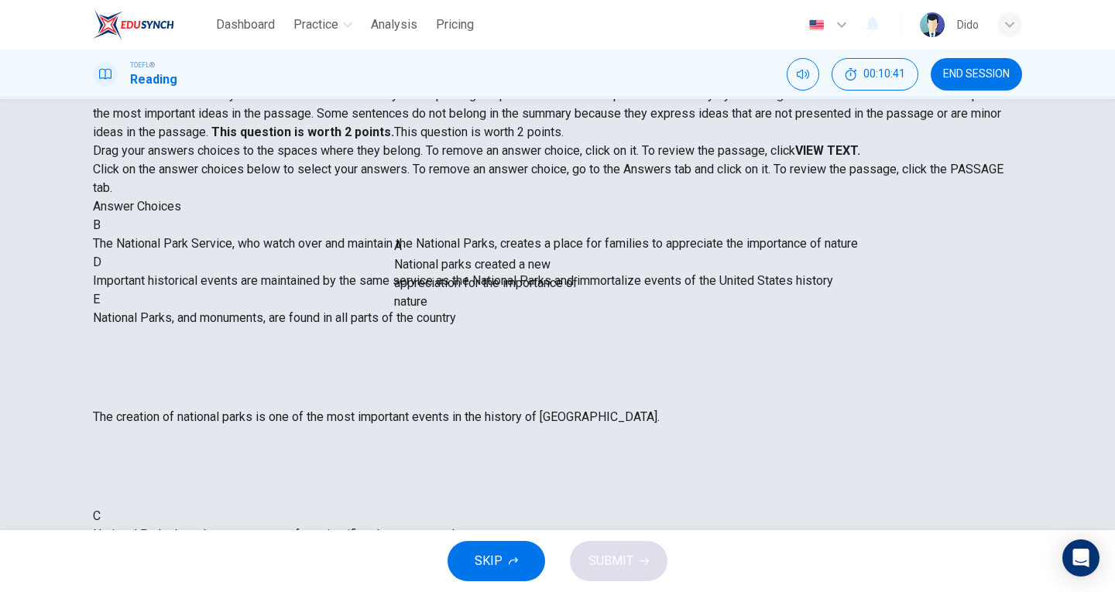
drag, startPoint x: 220, startPoint y: 268, endPoint x: 500, endPoint y: 276, distance: 280.3
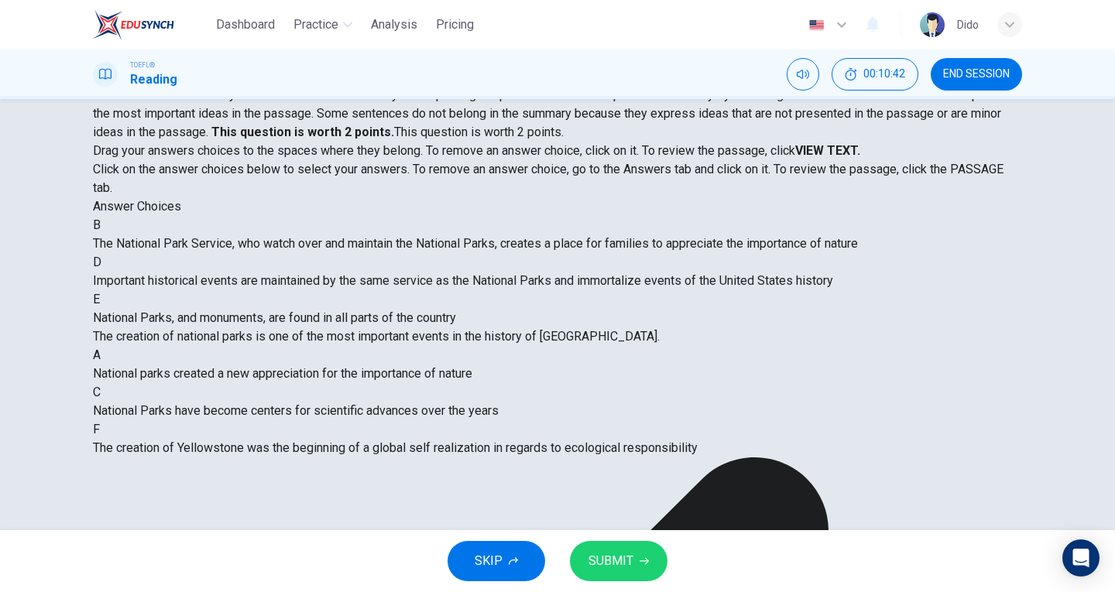
click at [654, 560] on button "SUBMIT" at bounding box center [619, 561] width 98 height 40
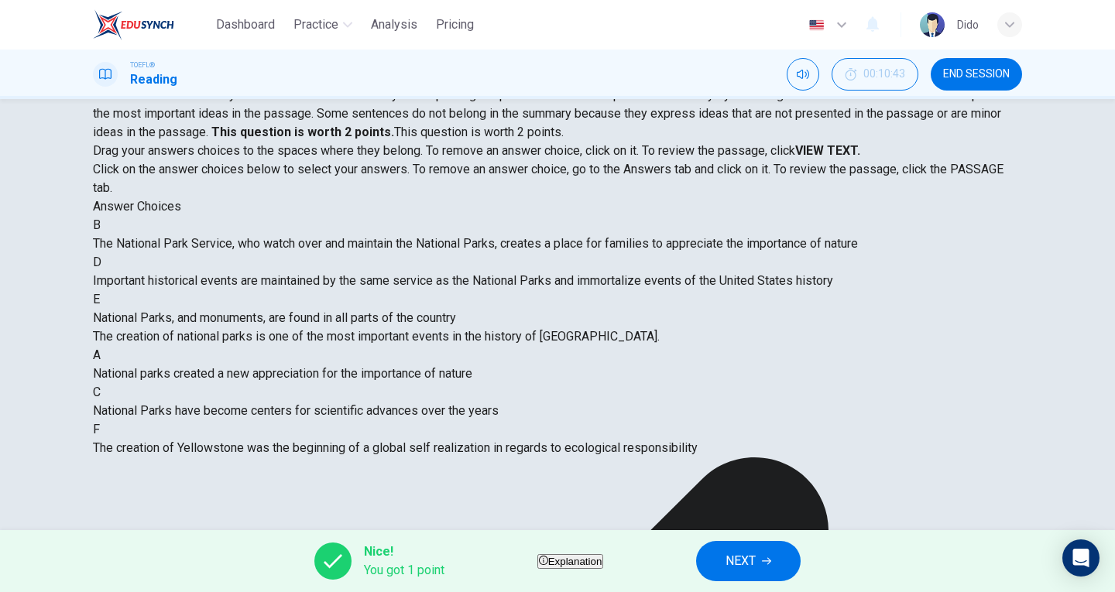
scroll to position [107, 0]
drag, startPoint x: 279, startPoint y: 320, endPoint x: 295, endPoint y: 322, distance: 16.4
click at [295, 288] on span "Important historical events are maintained by the same service as the National …" at bounding box center [463, 280] width 740 height 15
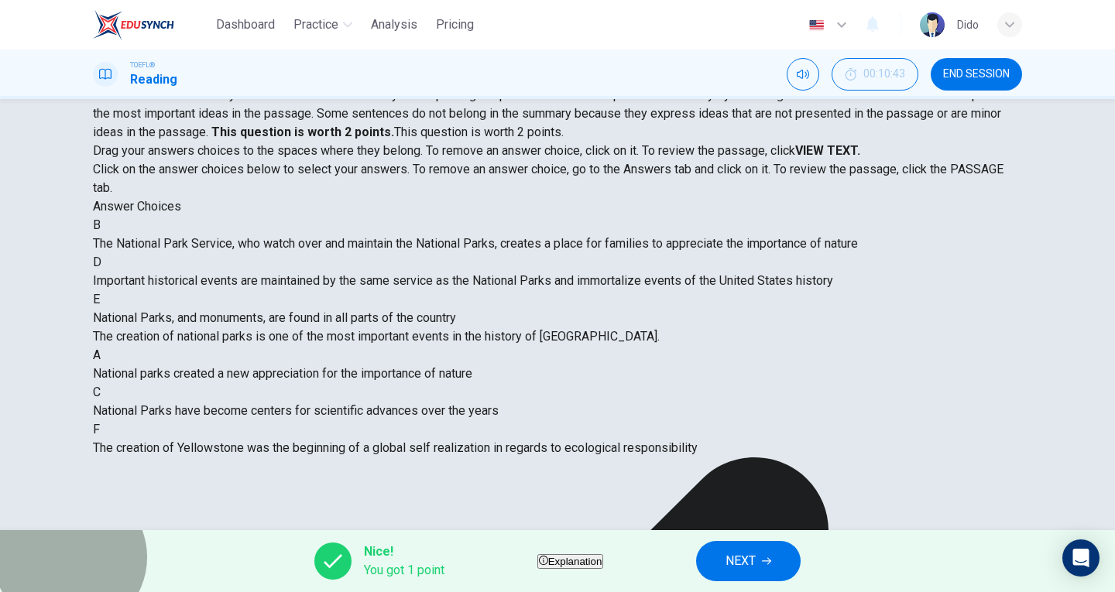
click at [574, 567] on span "Explanation" at bounding box center [575, 562] width 54 height 12
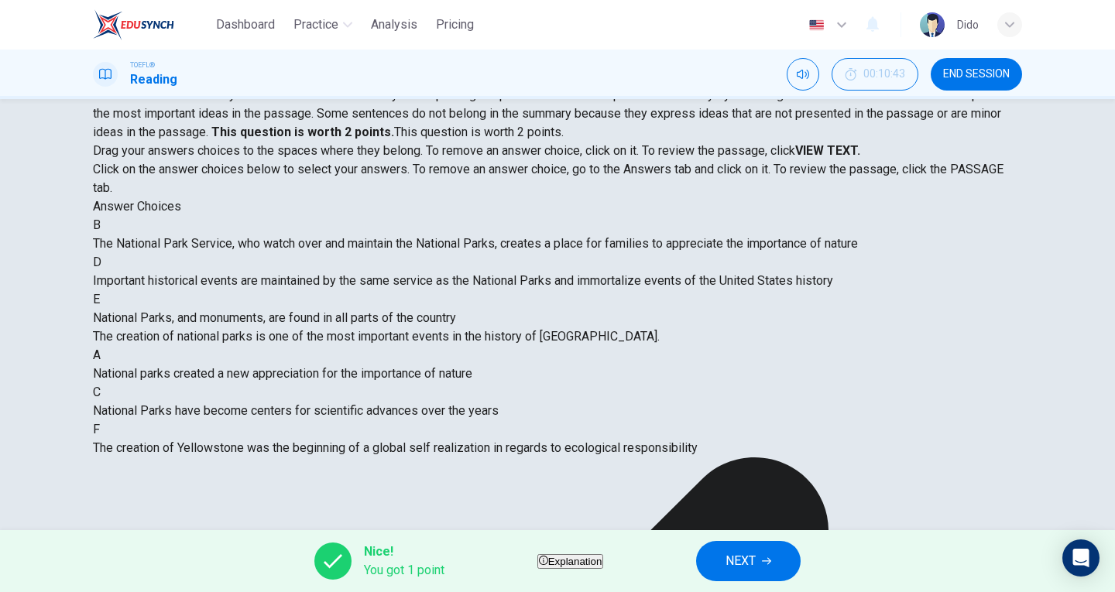
scroll to position [0, 0]
click at [798, 561] on button "NEXT" at bounding box center [748, 561] width 105 height 40
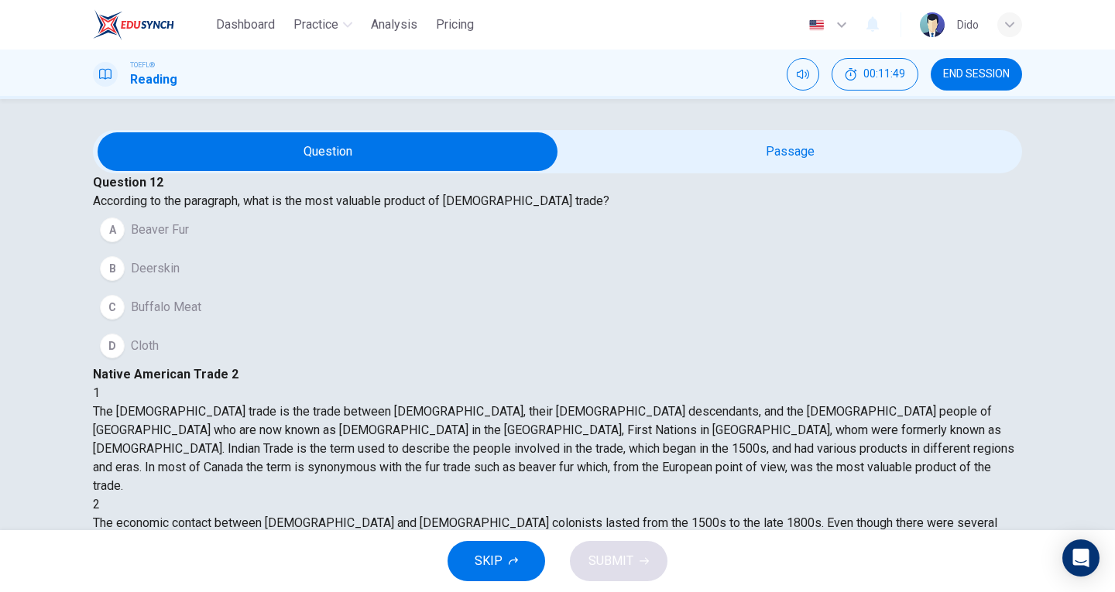
click at [186, 239] on span "Beaver Fur" at bounding box center [160, 230] width 58 height 19
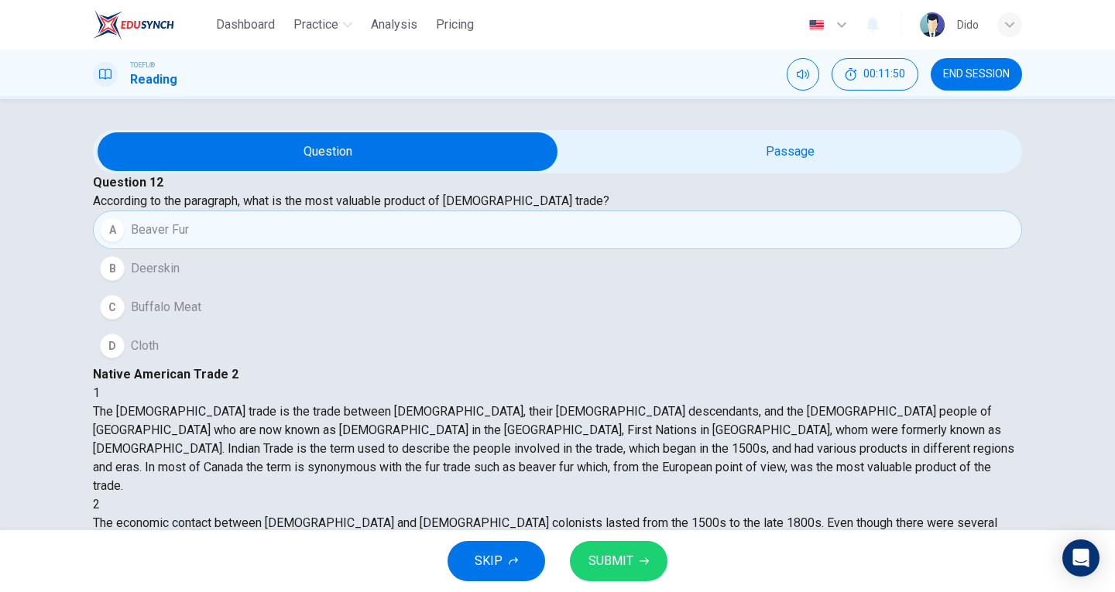
click at [635, 565] on button "SUBMIT" at bounding box center [619, 561] width 98 height 40
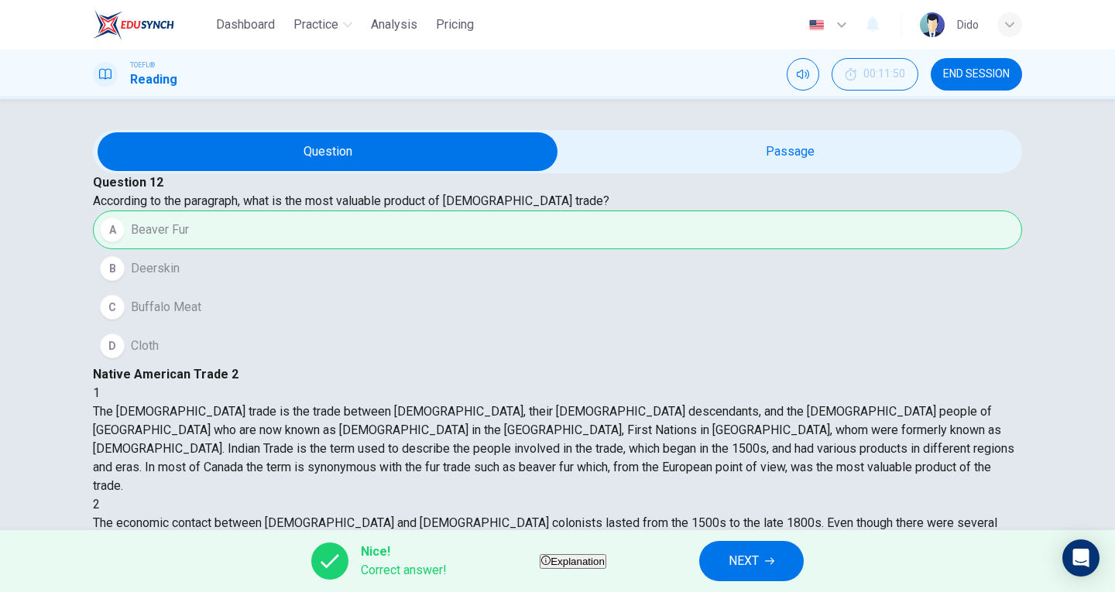
click at [759, 557] on span "NEXT" at bounding box center [743, 561] width 30 height 22
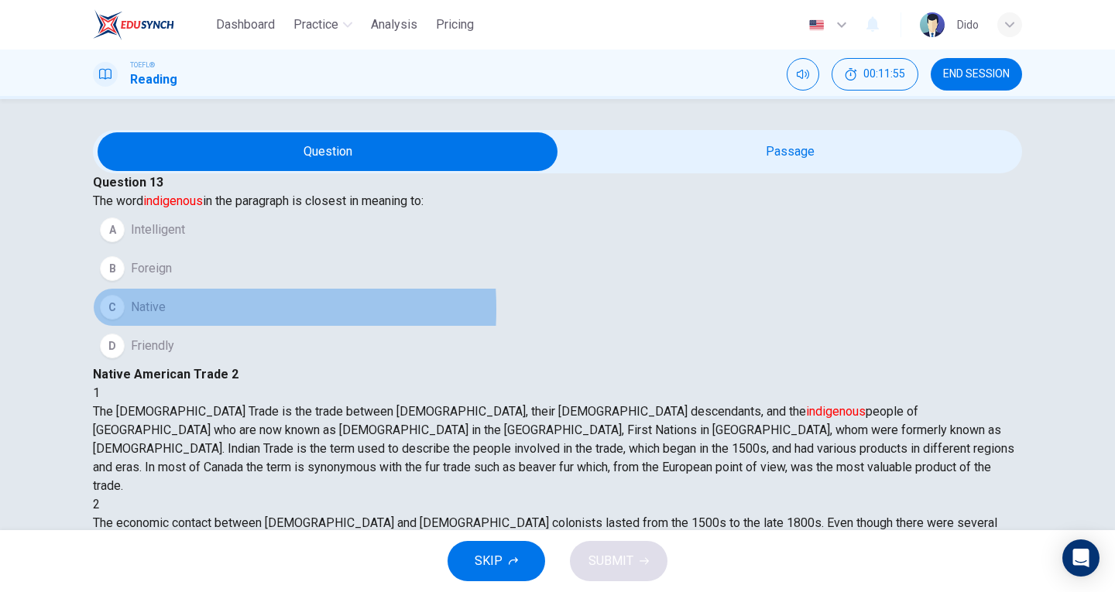
click at [166, 317] on span "Native" at bounding box center [148, 307] width 35 height 19
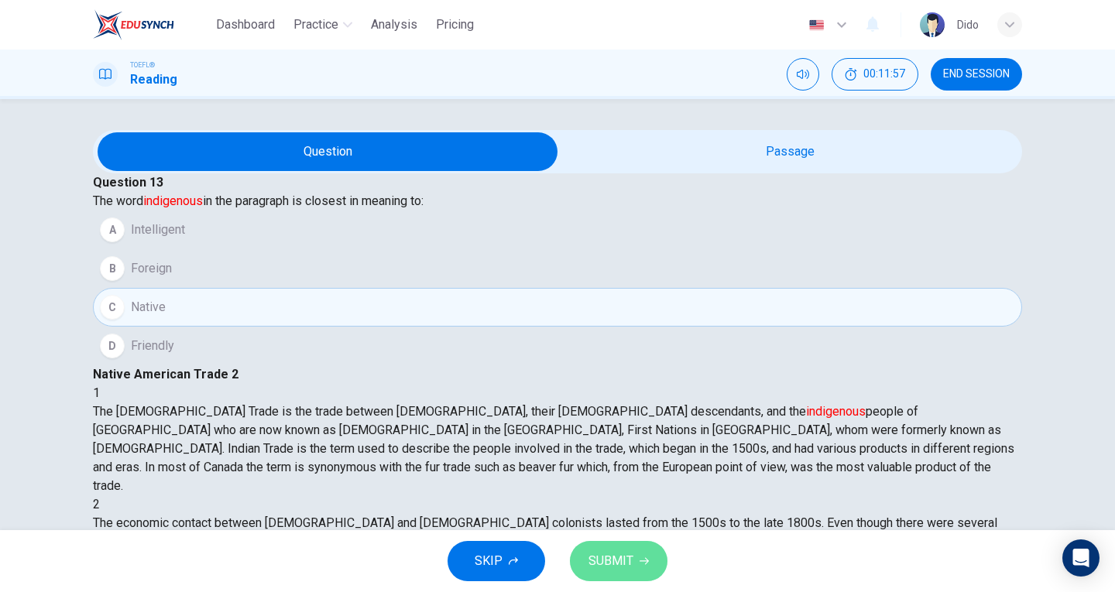
click at [611, 550] on span "SUBMIT" at bounding box center [610, 561] width 45 height 22
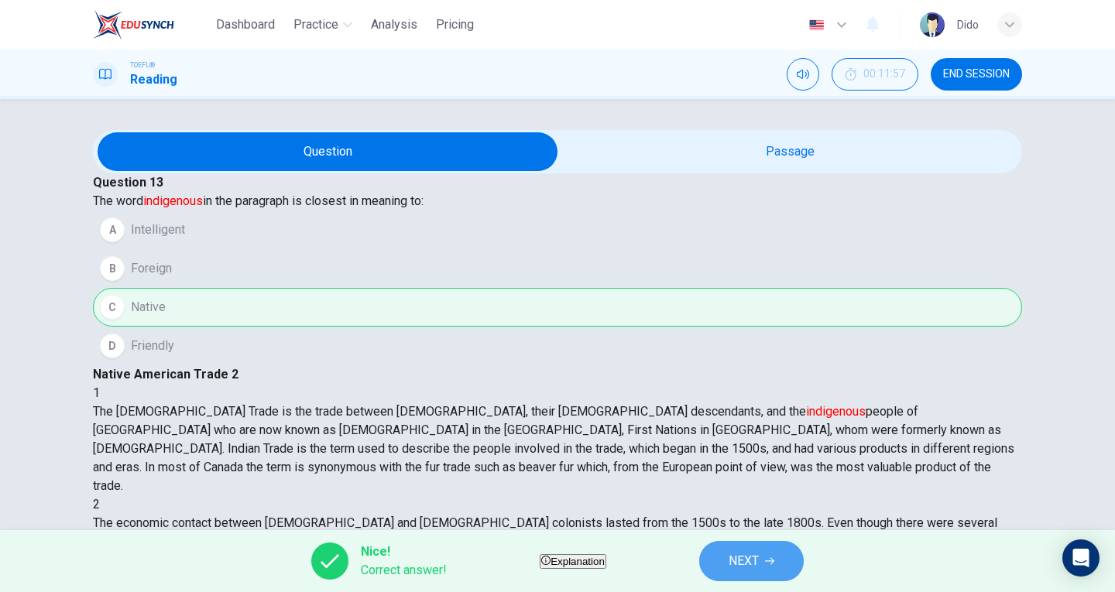
click at [759, 557] on button "NEXT" at bounding box center [751, 561] width 105 height 40
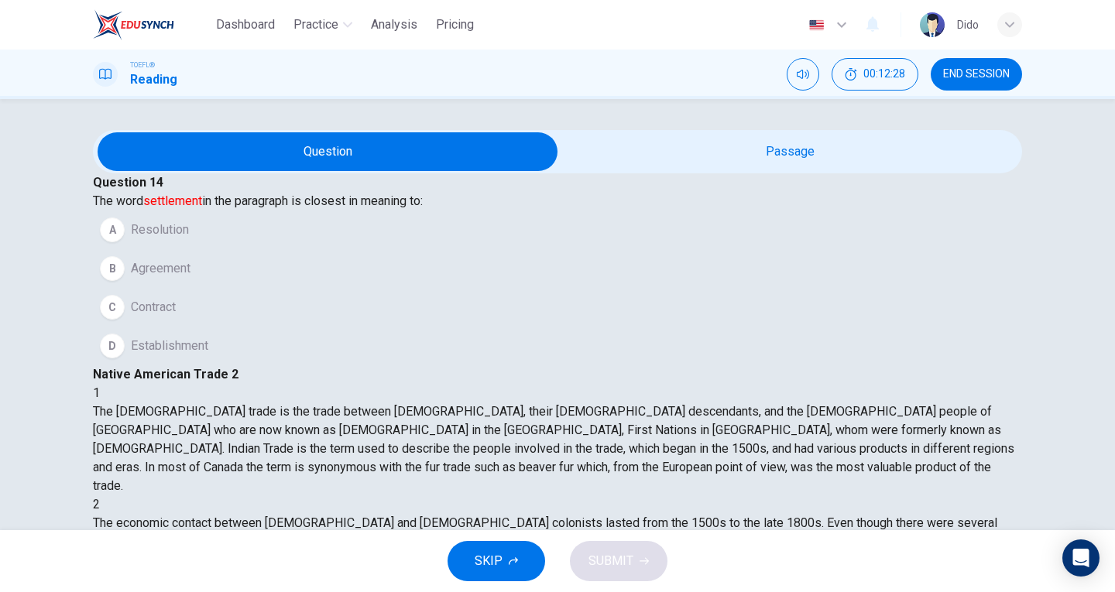
click at [125, 358] on div "D" at bounding box center [112, 346] width 25 height 25
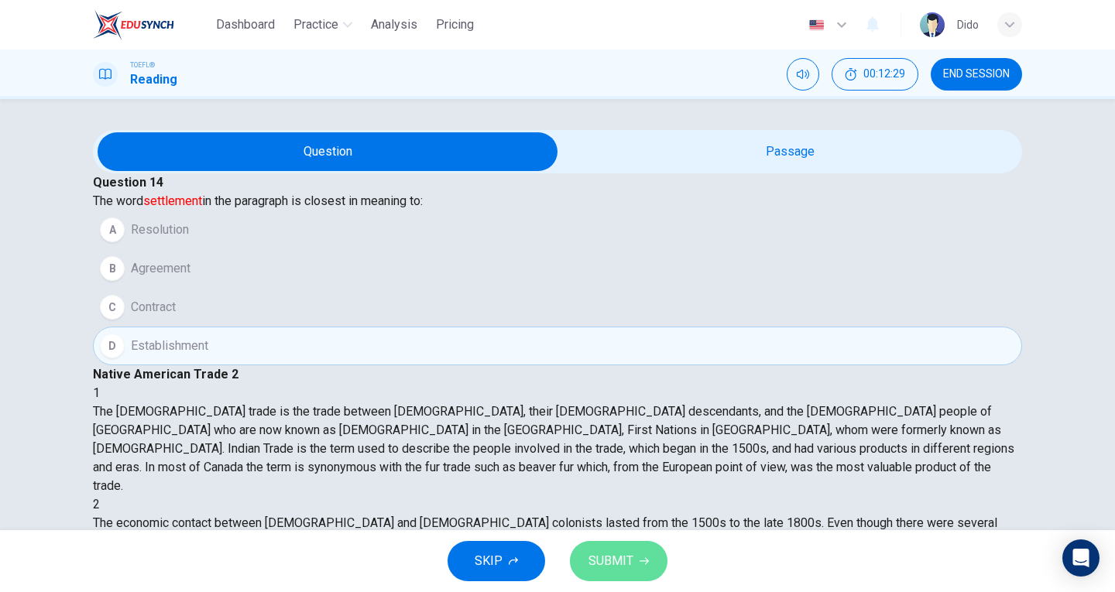
click at [645, 560] on icon "button" at bounding box center [643, 561] width 9 height 9
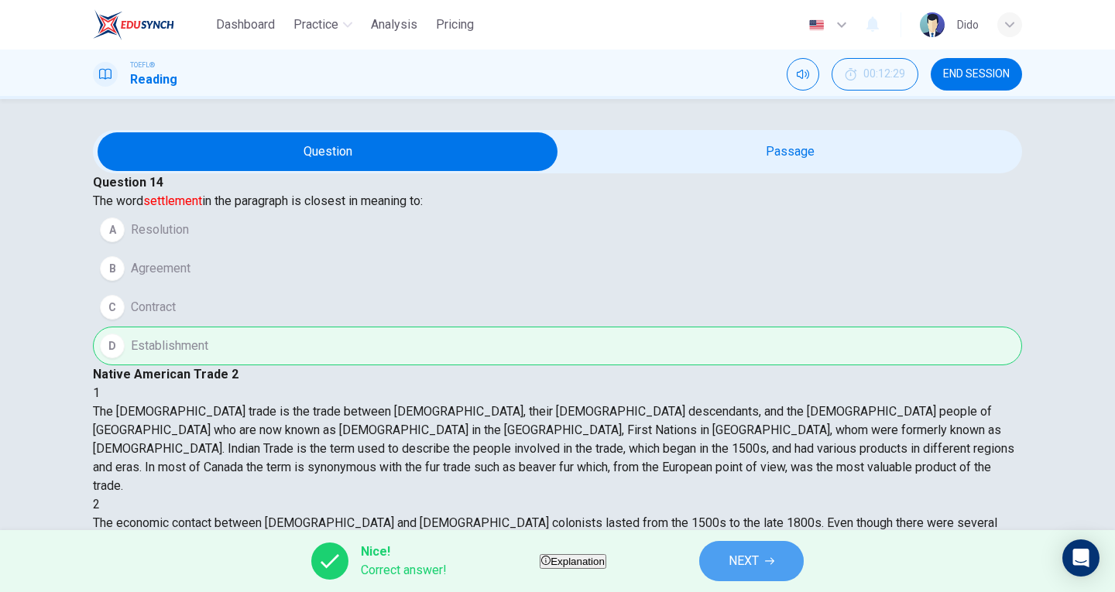
click at [759, 562] on span "NEXT" at bounding box center [743, 561] width 30 height 22
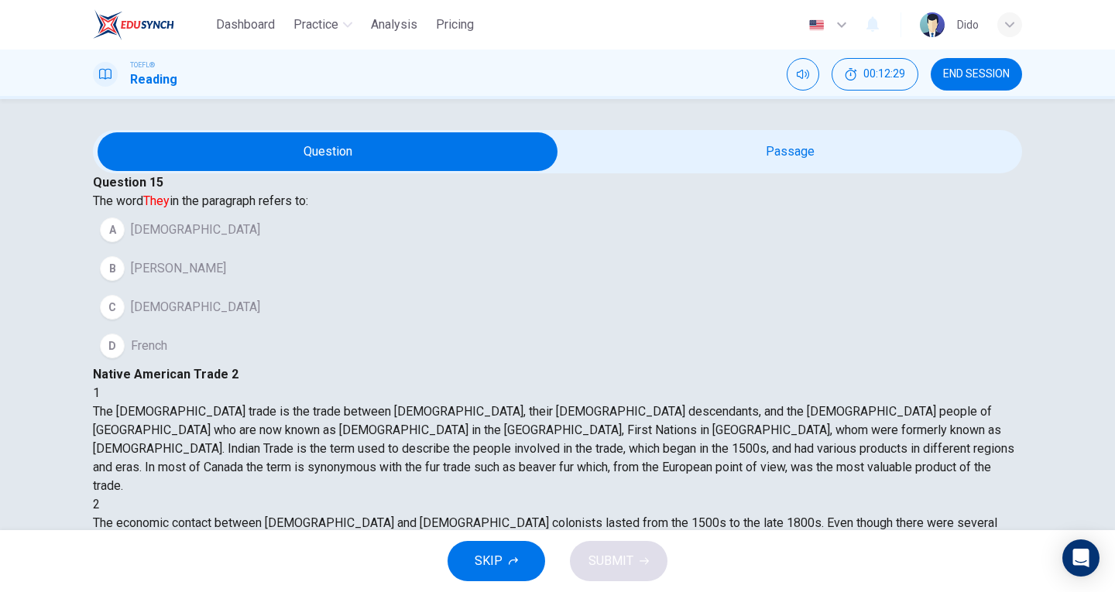
scroll to position [202, 0]
click at [226, 239] on span "Native Americans" at bounding box center [195, 230] width 129 height 19
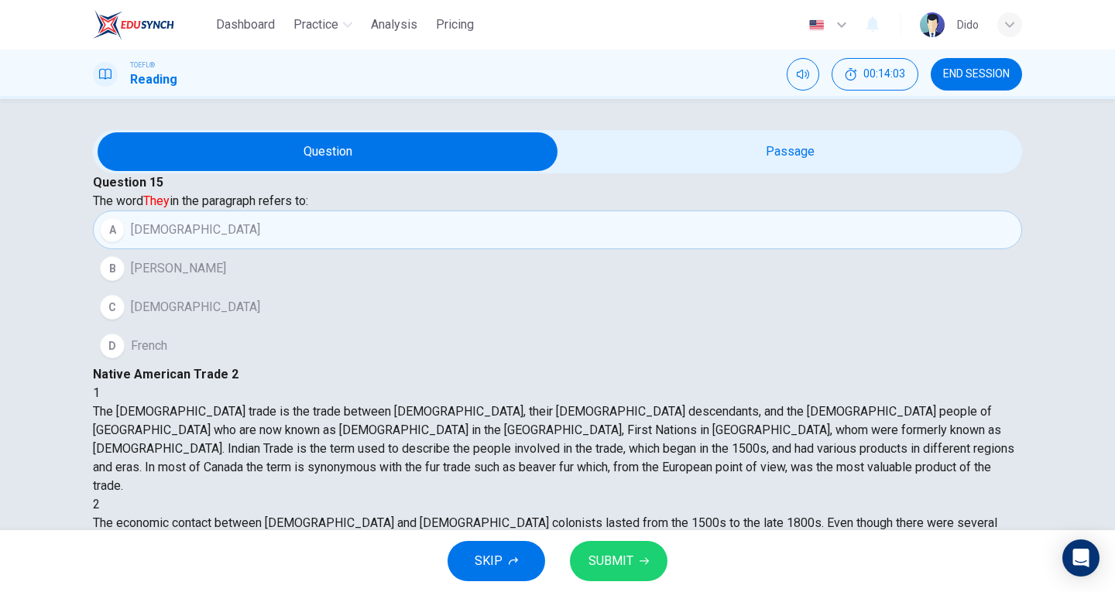
click at [632, 566] on button "SUBMIT" at bounding box center [619, 561] width 98 height 40
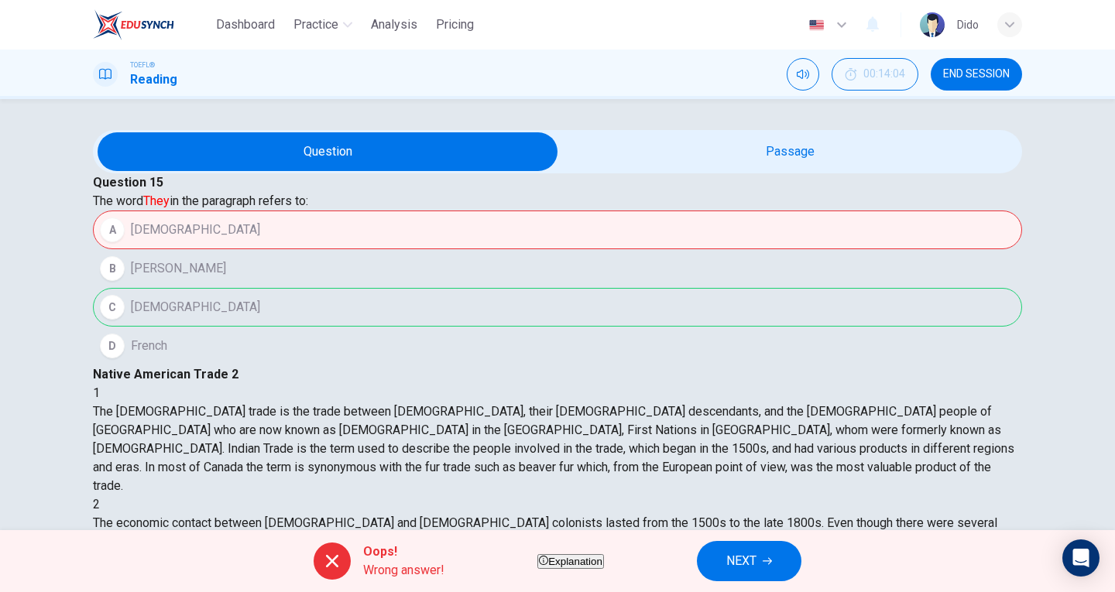
drag, startPoint x: 613, startPoint y: 324, endPoint x: 802, endPoint y: 366, distance: 193.4
drag, startPoint x: 688, startPoint y: 369, endPoint x: 735, endPoint y: 383, distance: 48.5
